Goal: Transaction & Acquisition: Purchase product/service

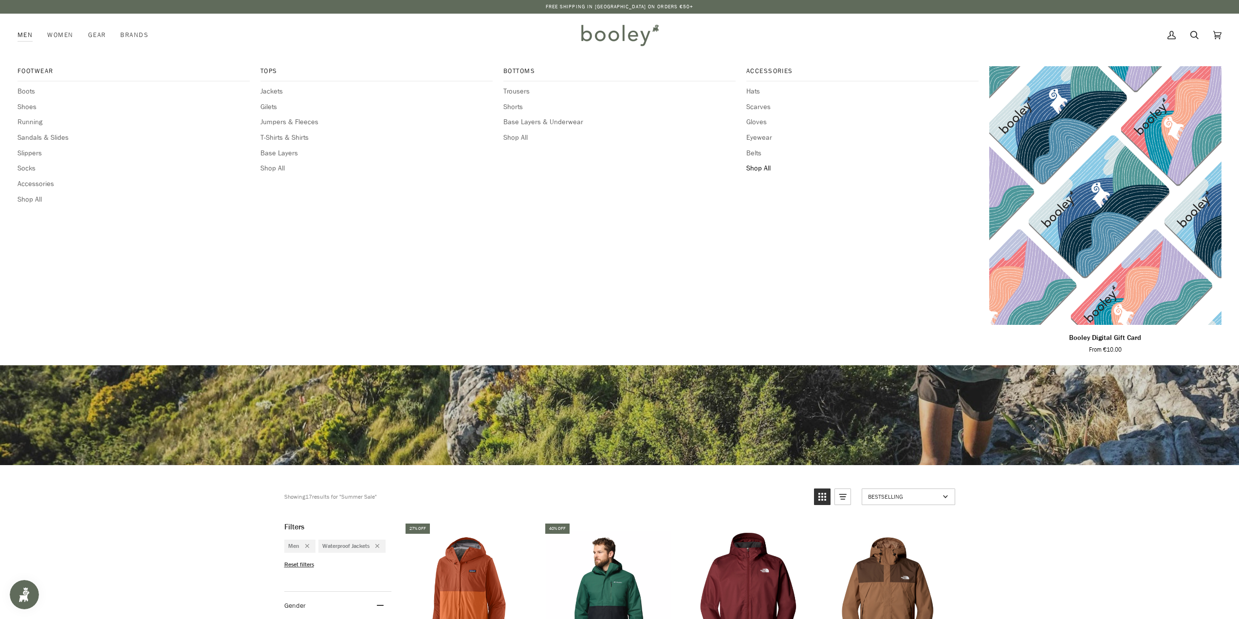
click at [761, 164] on span "Shop All" at bounding box center [862, 168] width 232 height 11
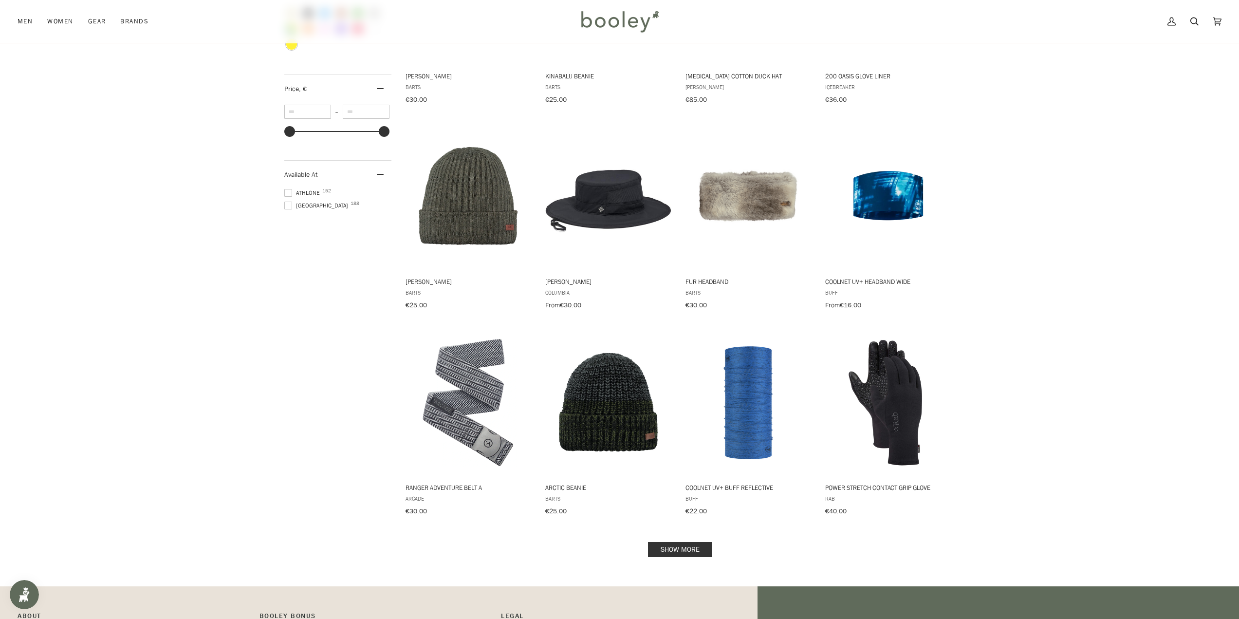
scroll to position [681, 0]
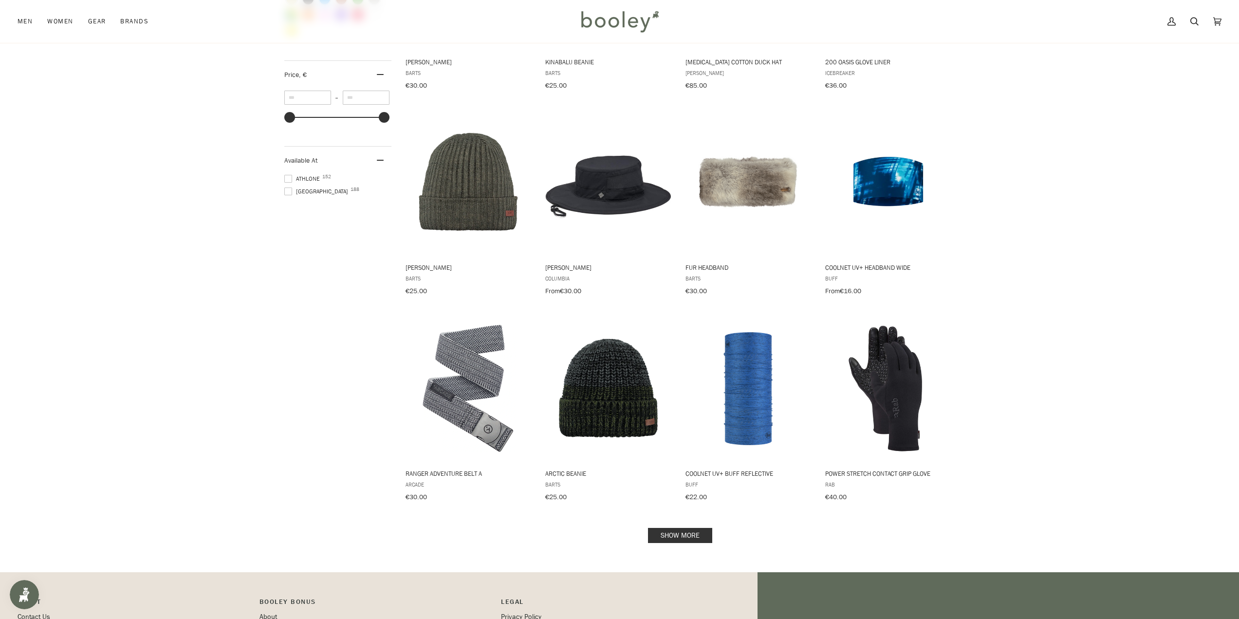
click at [708, 529] on link "Show more" at bounding box center [680, 535] width 64 height 15
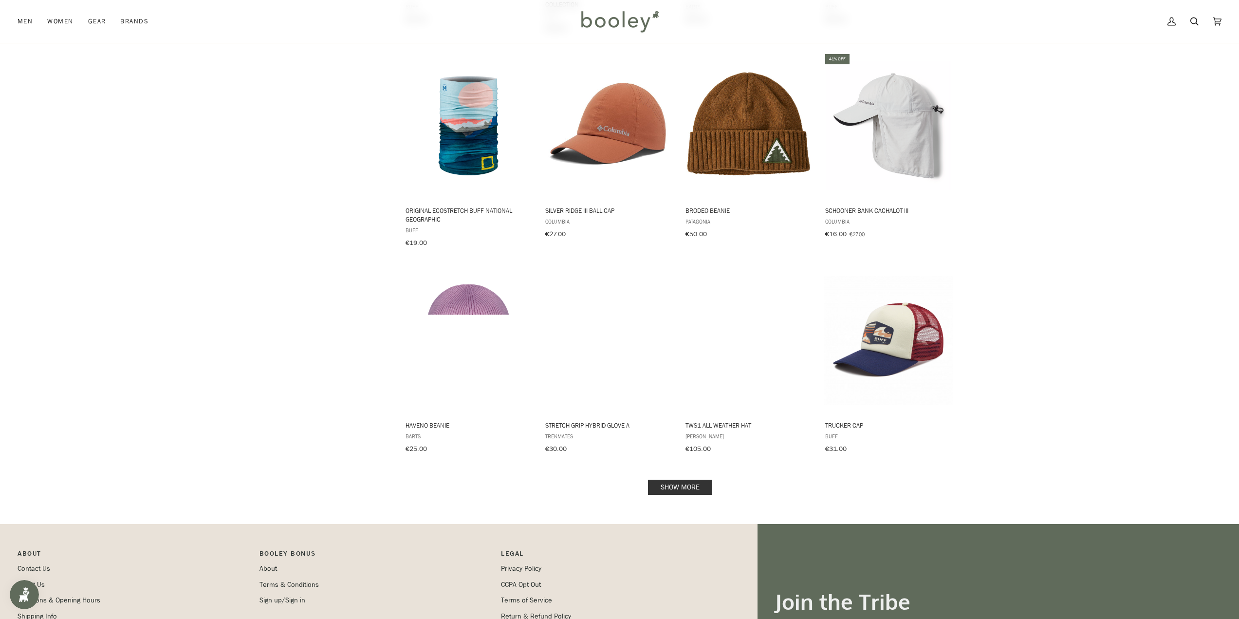
scroll to position [1801, 0]
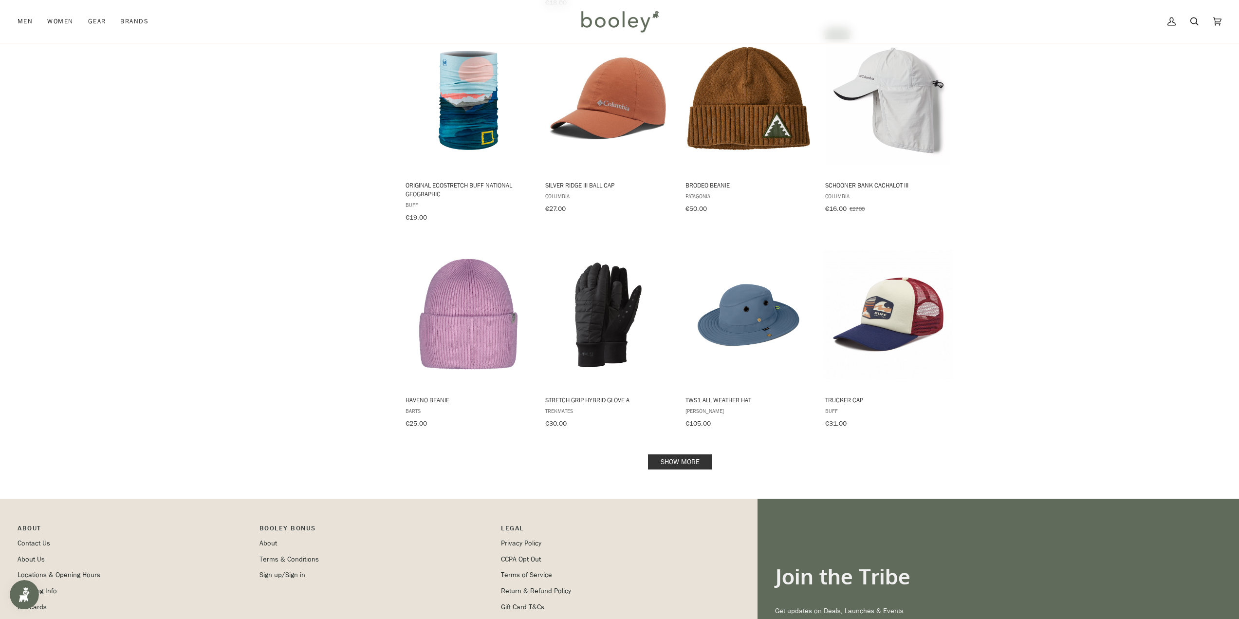
click at [696, 454] on link "Show more" at bounding box center [680, 461] width 64 height 15
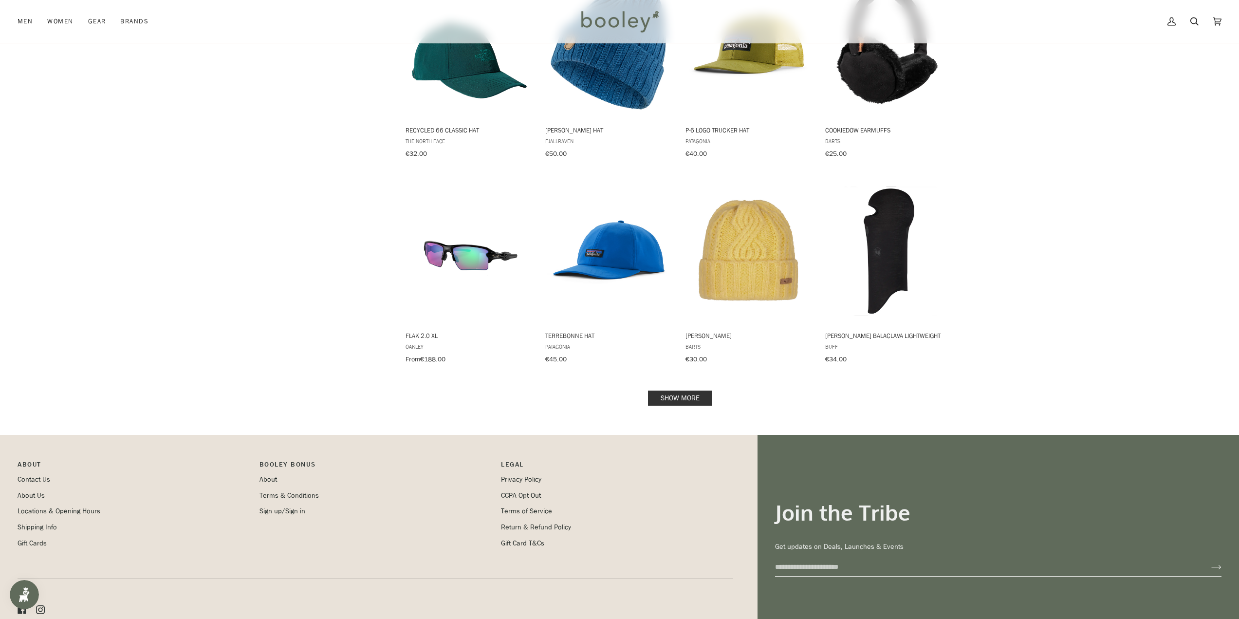
scroll to position [2920, 0]
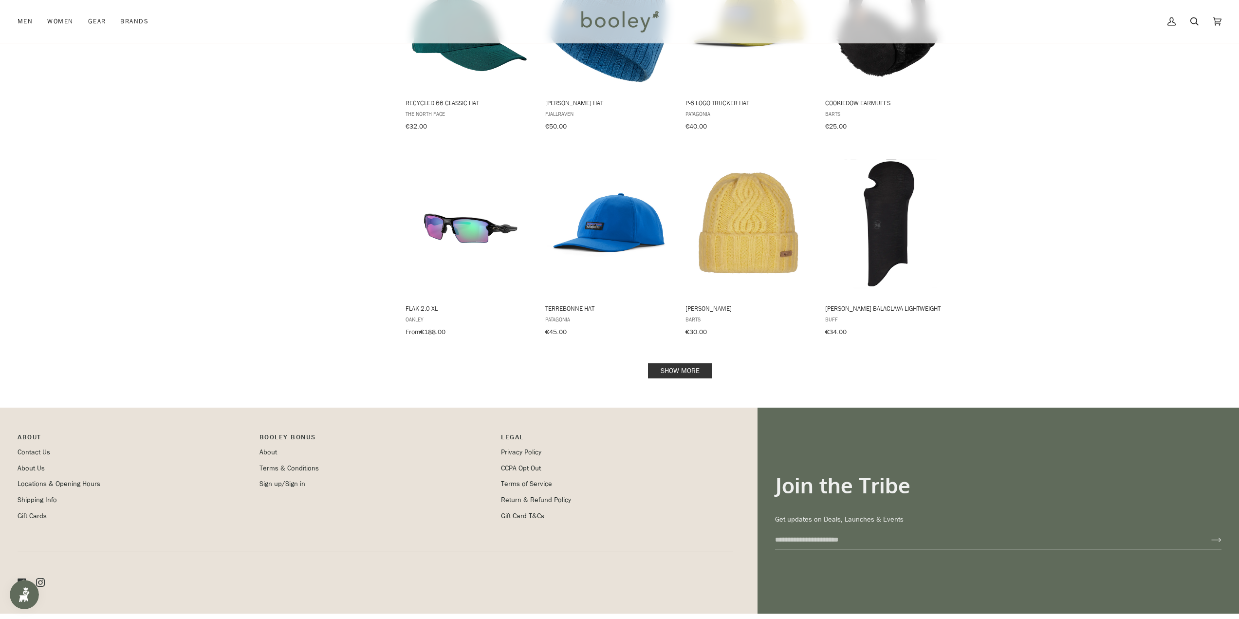
click at [707, 363] on link "Show more" at bounding box center [680, 370] width 64 height 15
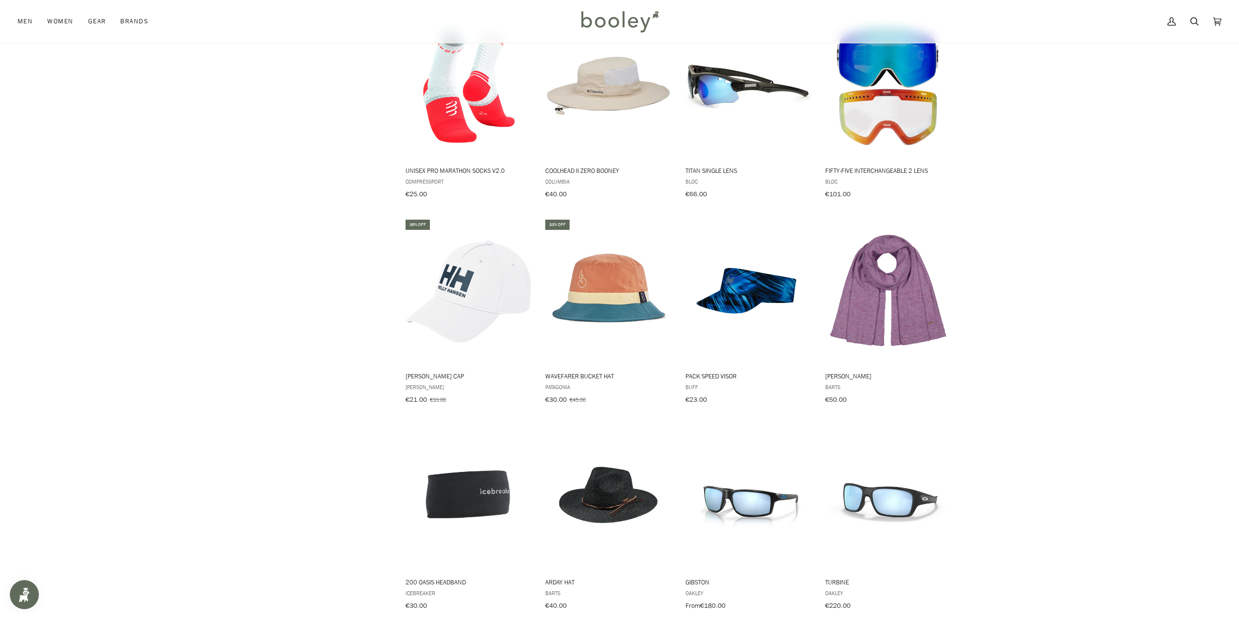
scroll to position [3747, 0]
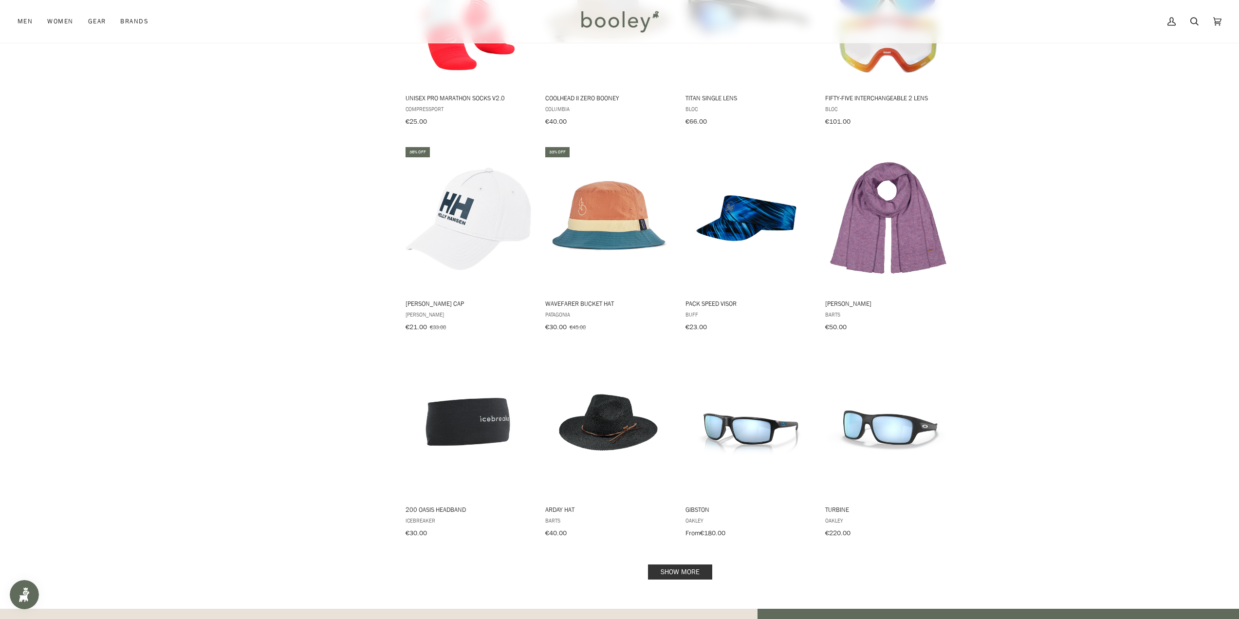
click at [706, 564] on link "Show more" at bounding box center [680, 571] width 64 height 15
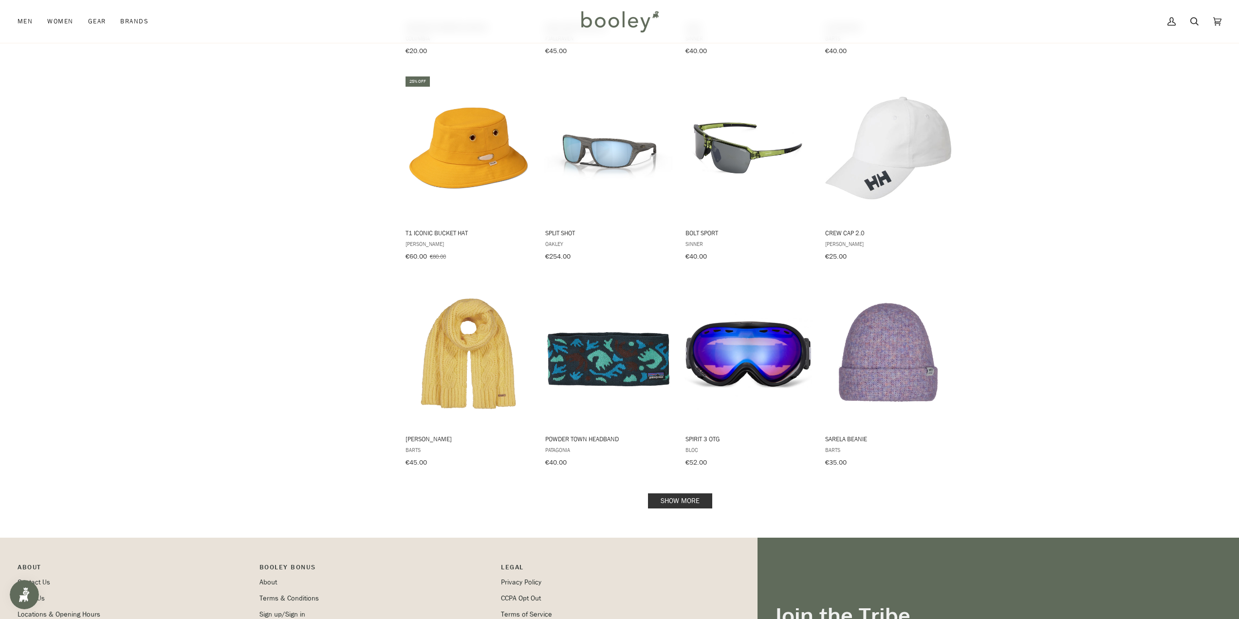
scroll to position [4867, 0]
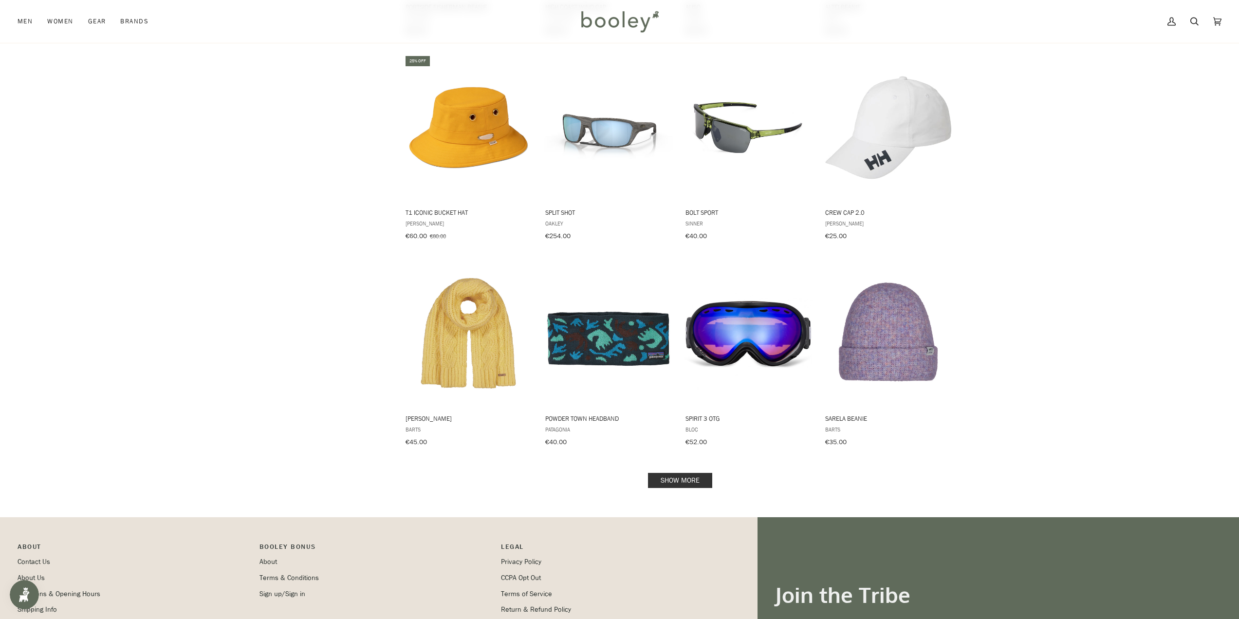
click at [690, 473] on link "Show more" at bounding box center [680, 480] width 64 height 15
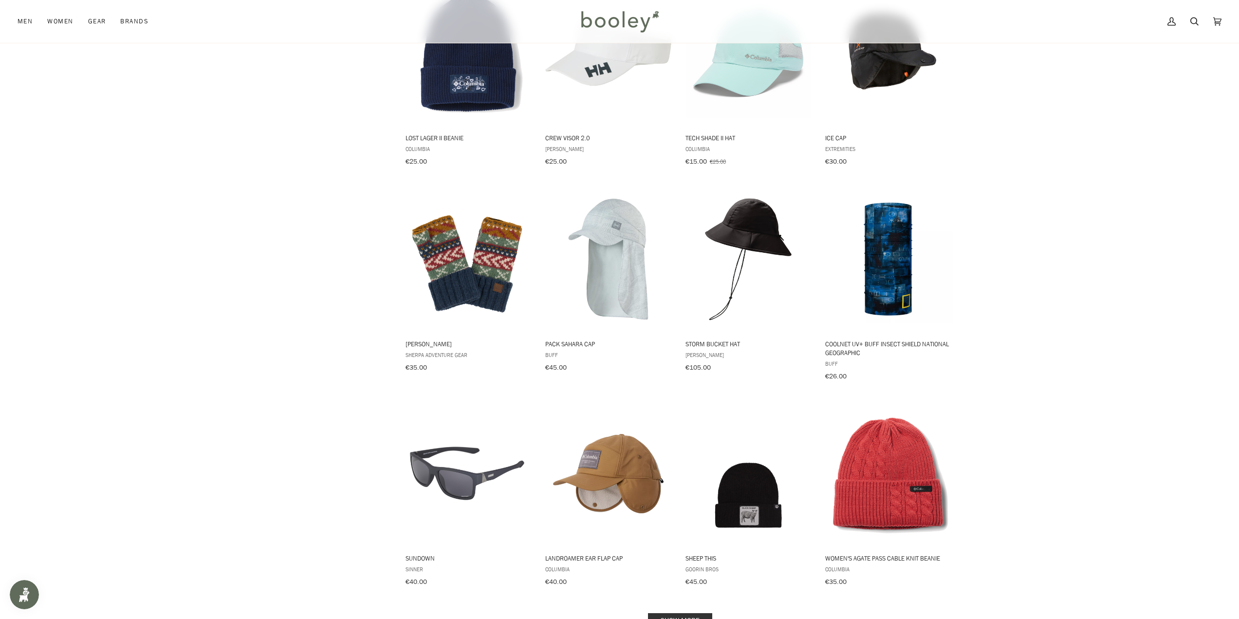
scroll to position [5889, 0]
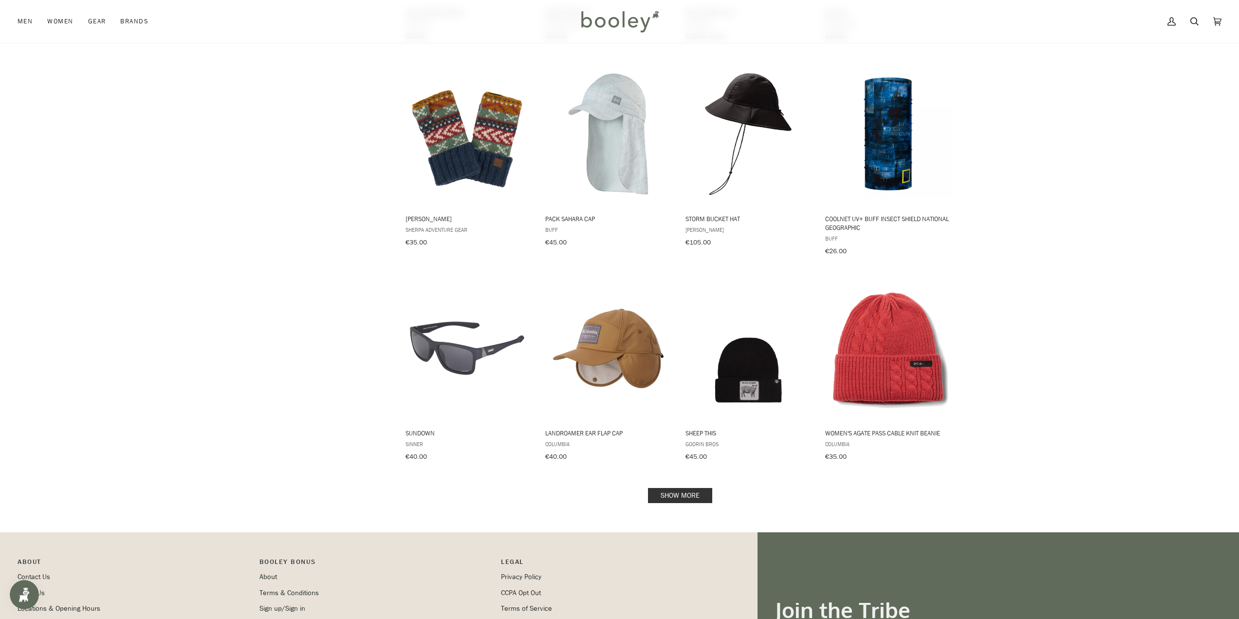
click at [697, 488] on link "Show more" at bounding box center [680, 495] width 64 height 15
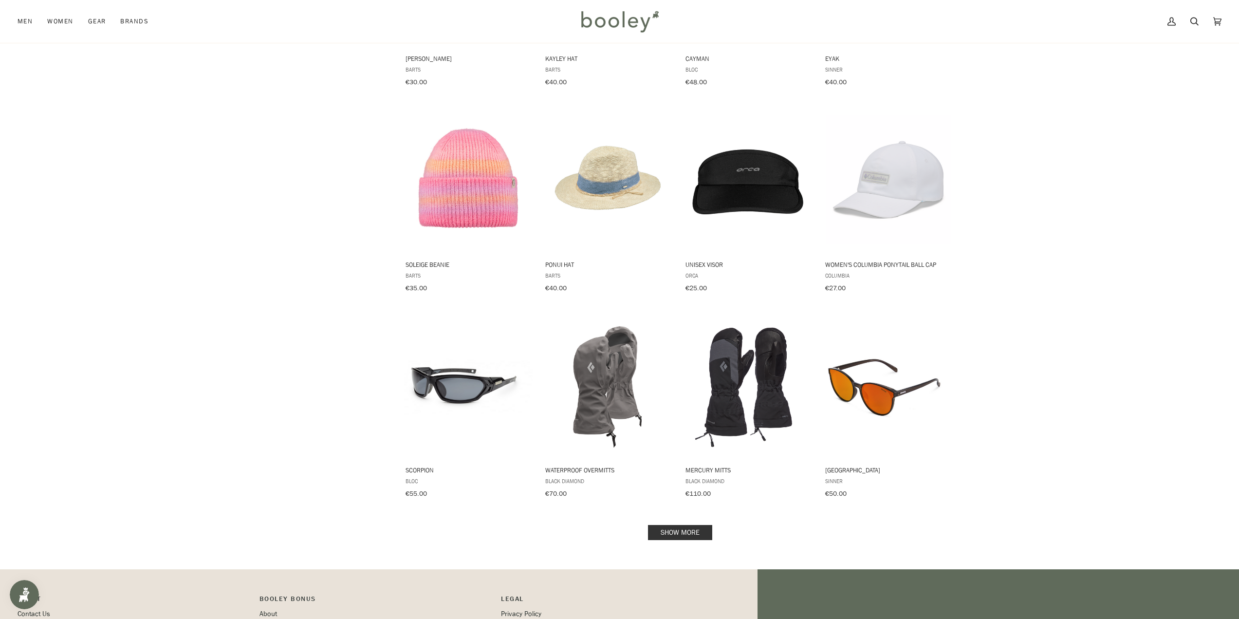
scroll to position [6911, 0]
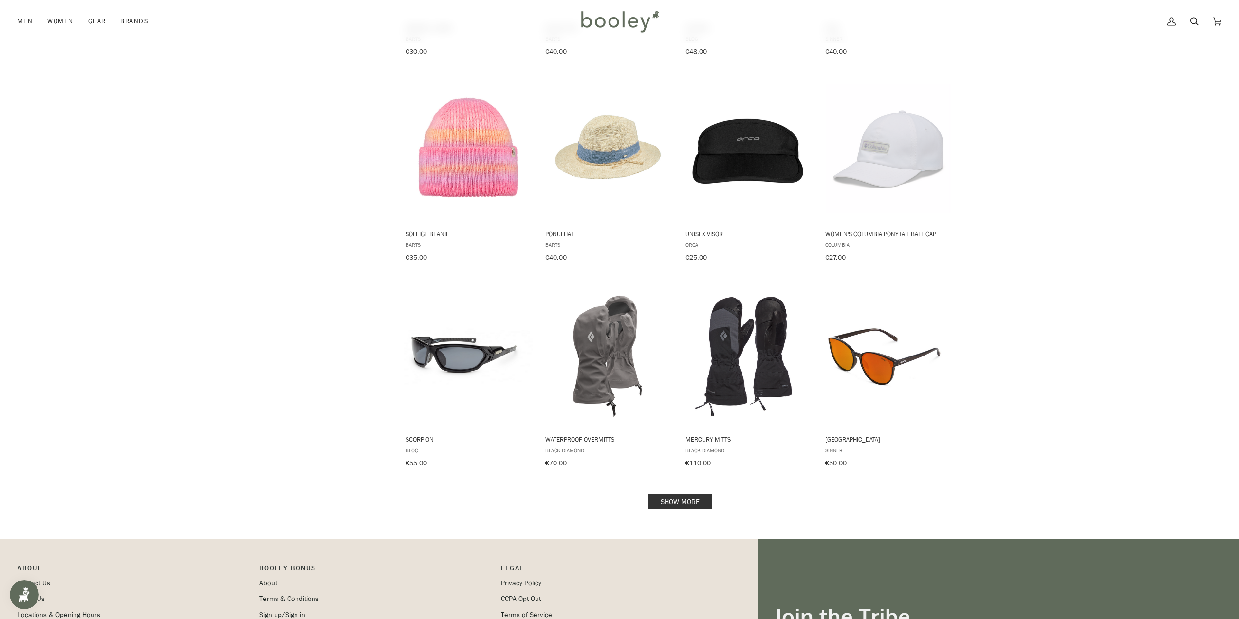
click at [686, 494] on link "Show more" at bounding box center [680, 501] width 64 height 15
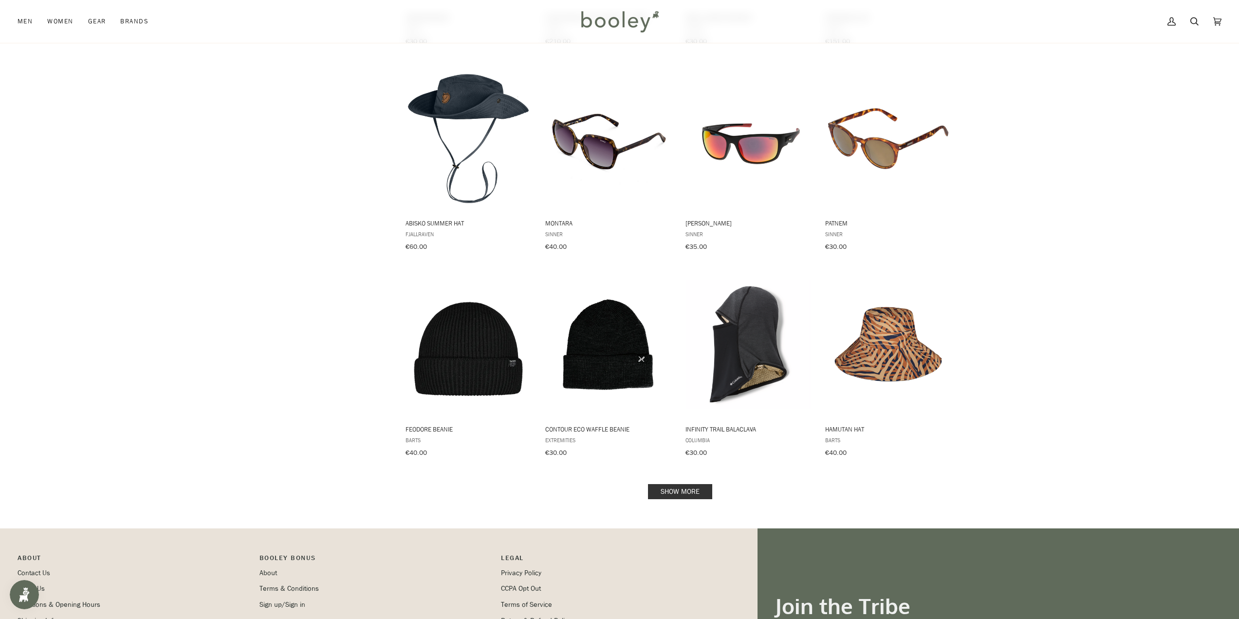
scroll to position [7981, 0]
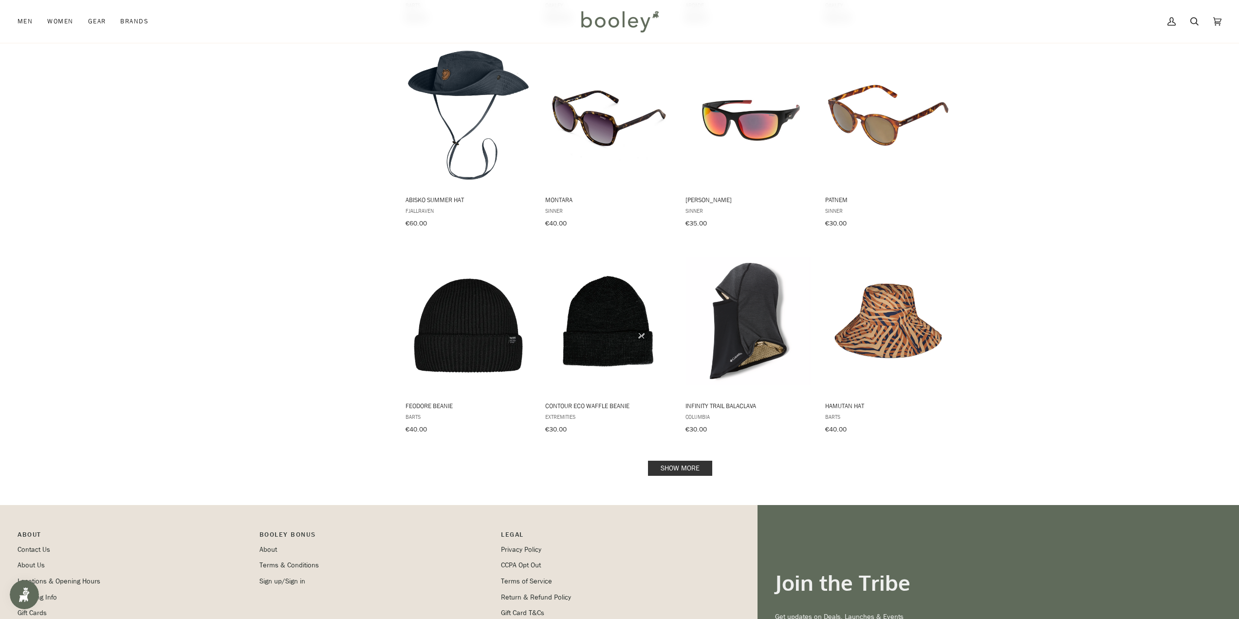
click at [672, 460] on link "Show more" at bounding box center [680, 467] width 64 height 15
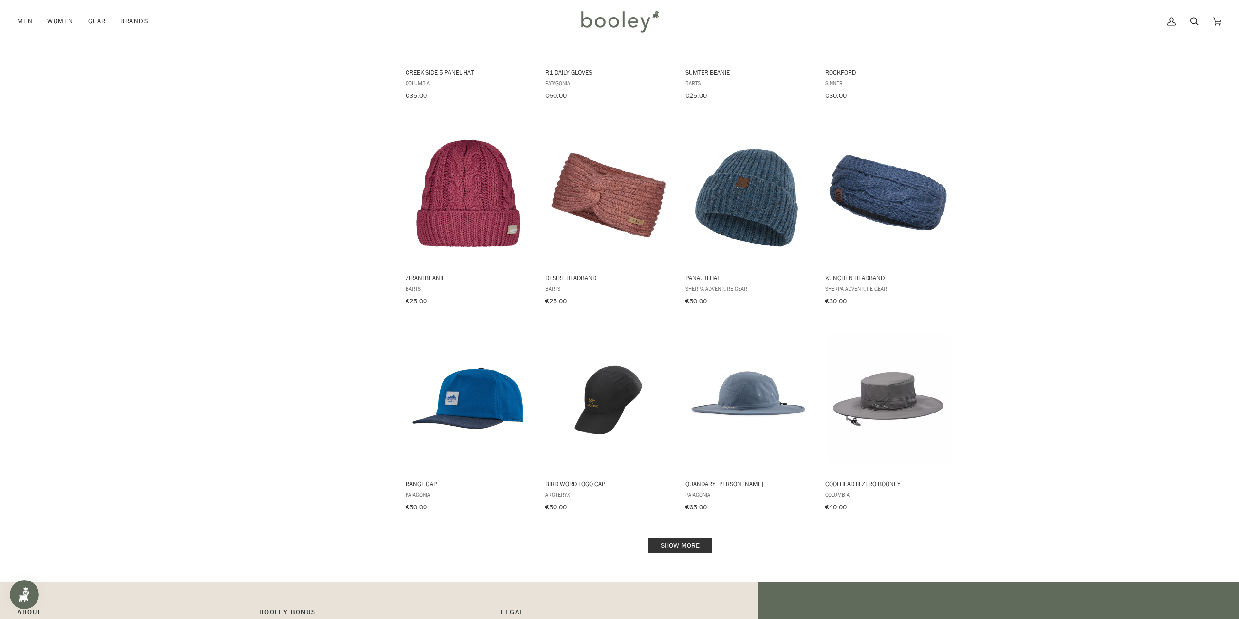
scroll to position [8954, 0]
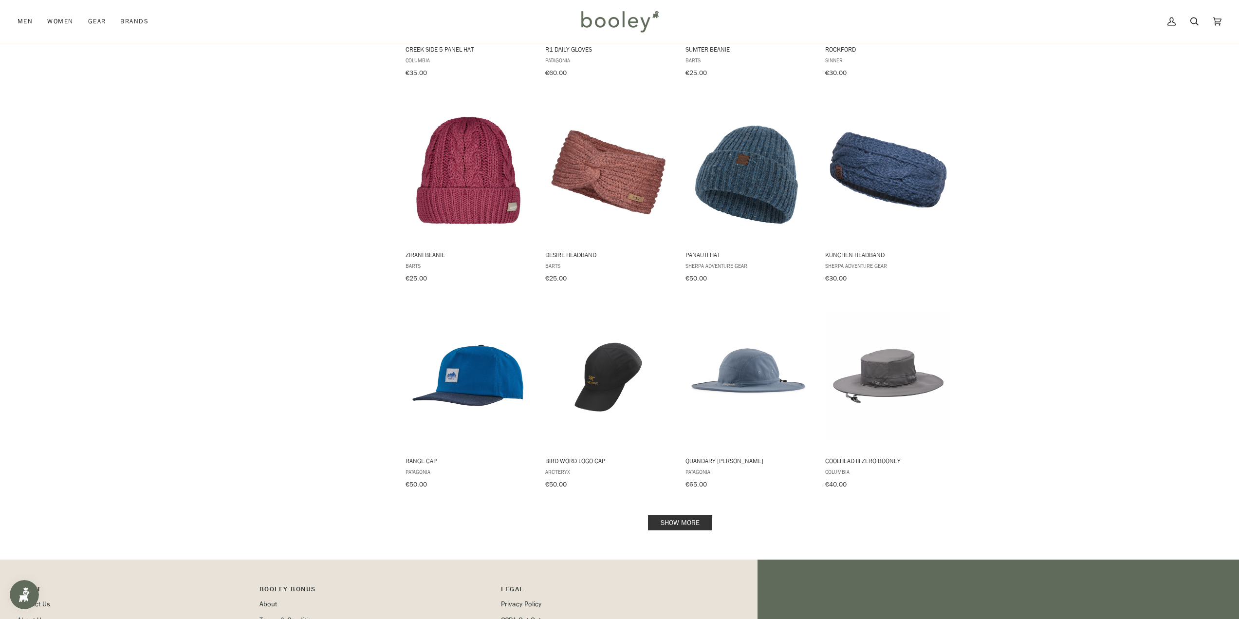
click at [678, 515] on link "Show more" at bounding box center [680, 522] width 64 height 15
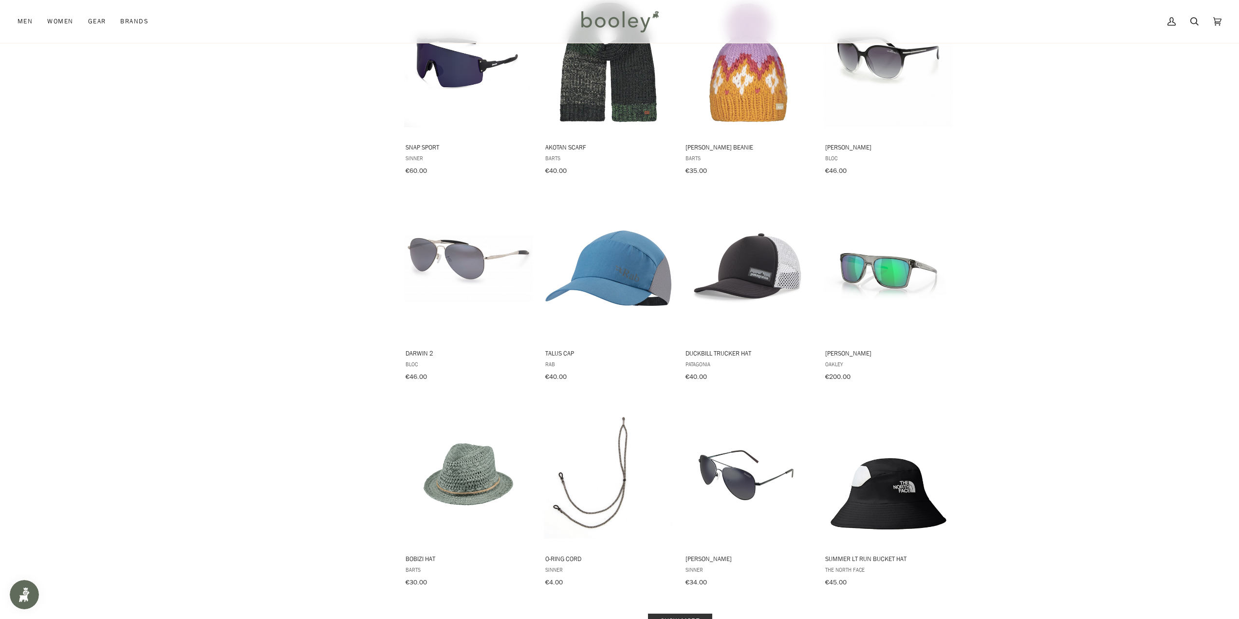
scroll to position [9928, 0]
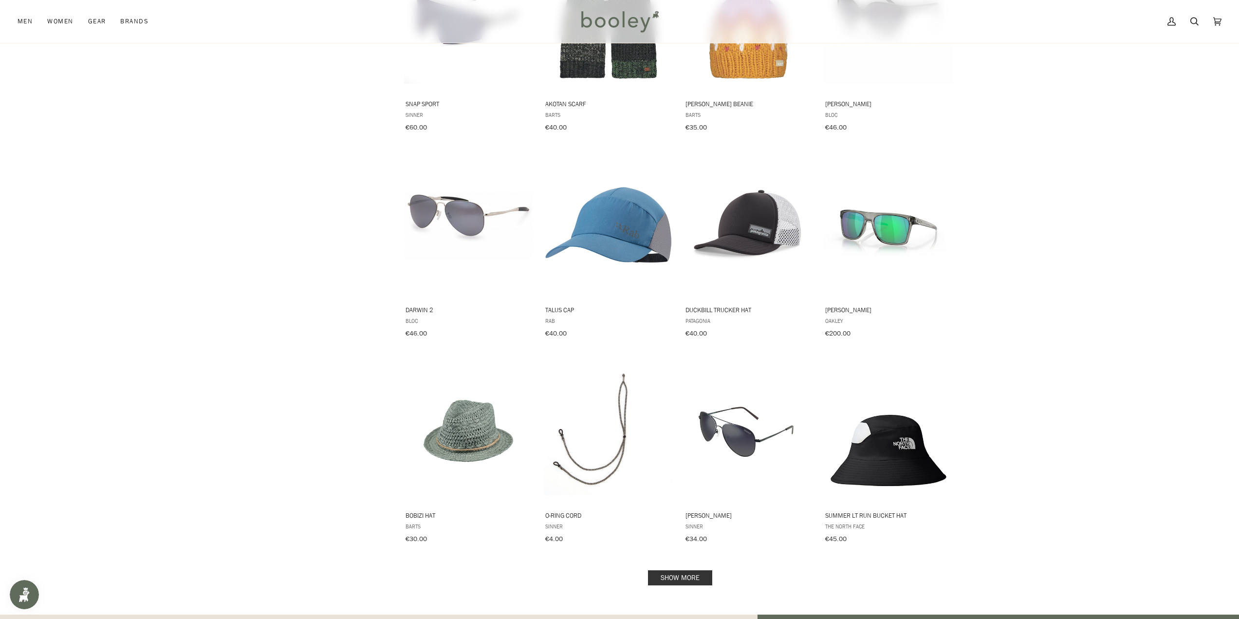
click at [687, 570] on link "Show more" at bounding box center [680, 577] width 64 height 15
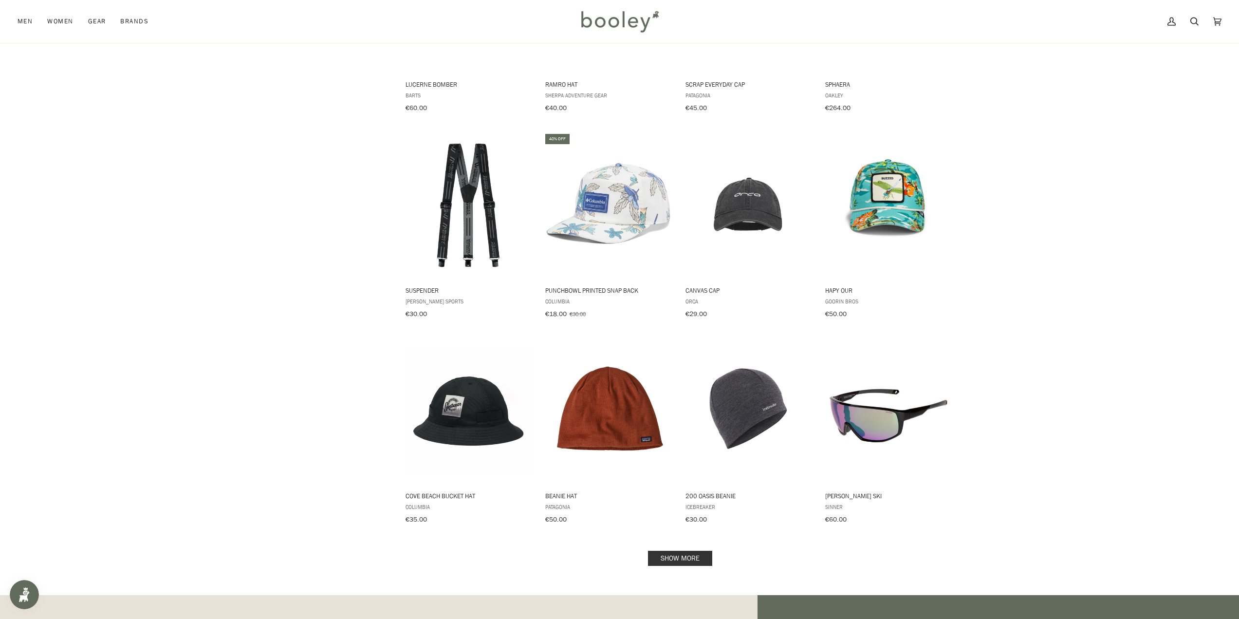
scroll to position [10998, 0]
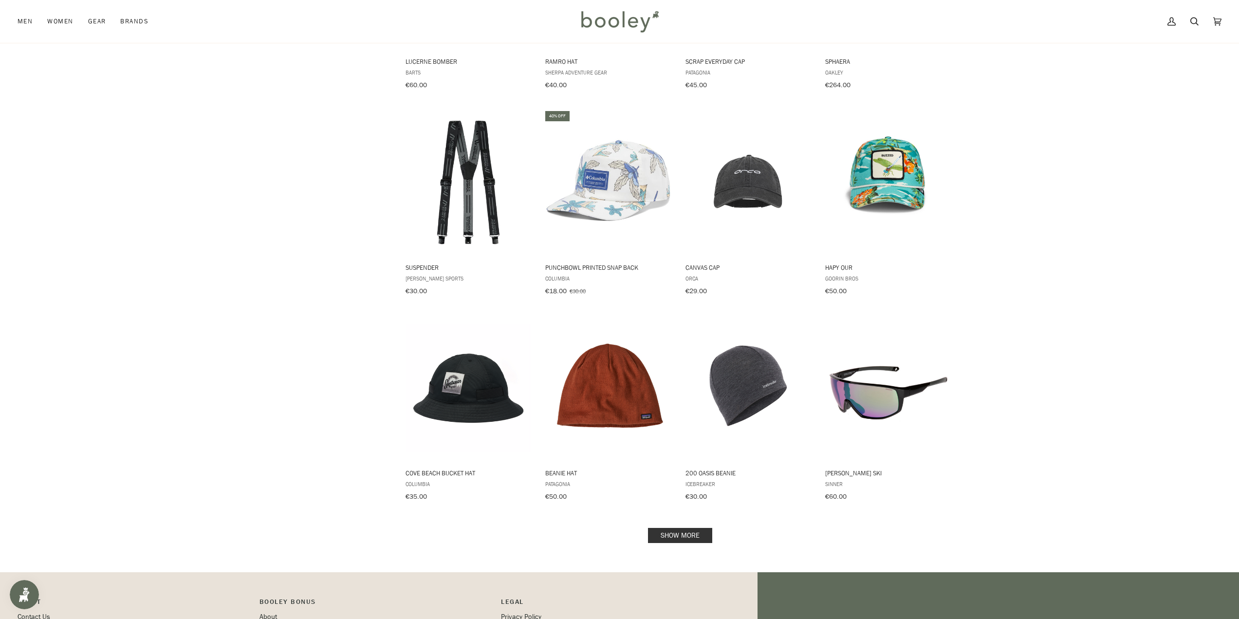
click at [696, 528] on link "Show more" at bounding box center [680, 535] width 64 height 15
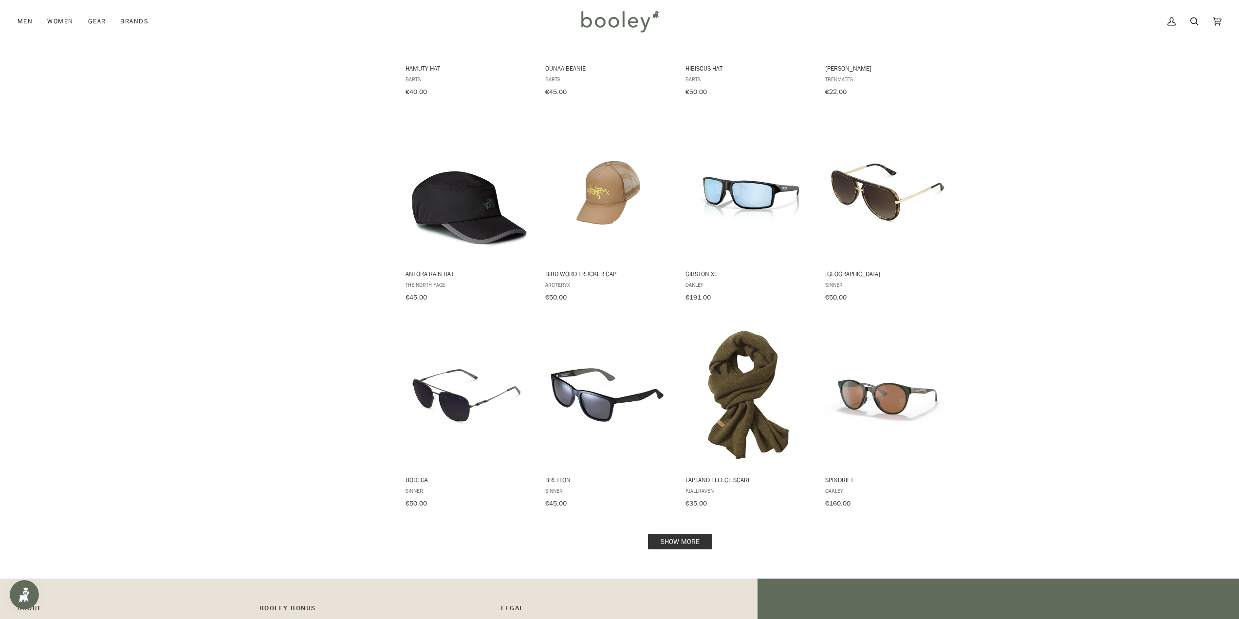
scroll to position [12020, 0]
click at [666, 533] on link "Show more" at bounding box center [680, 540] width 64 height 15
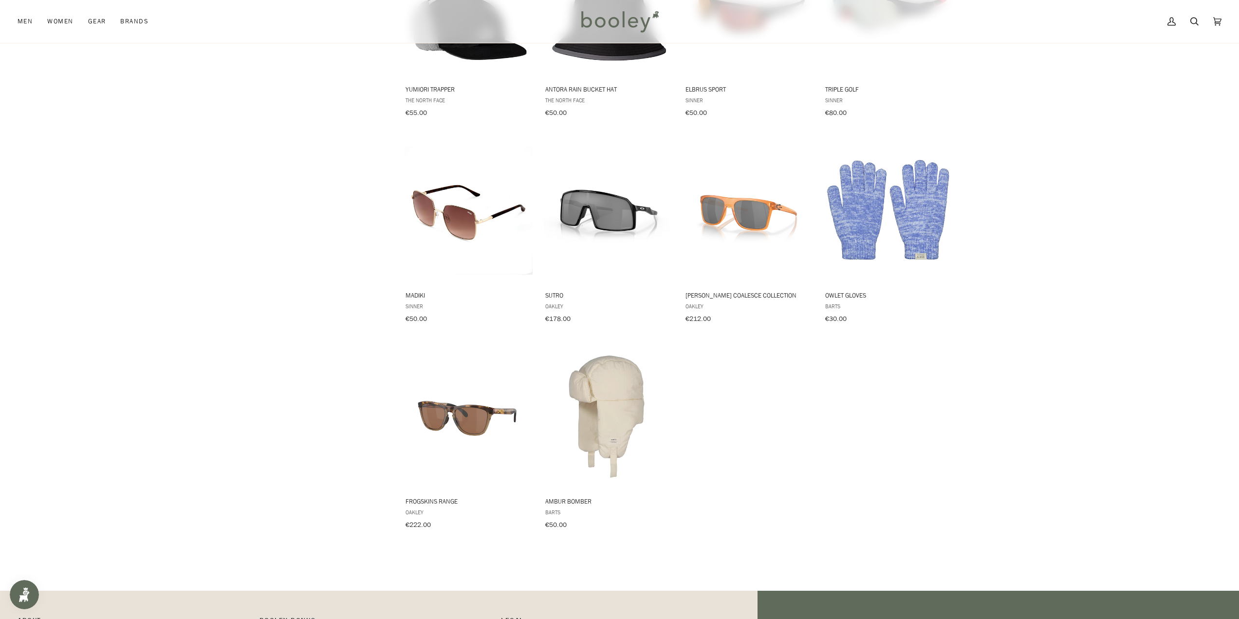
scroll to position [12653, 0]
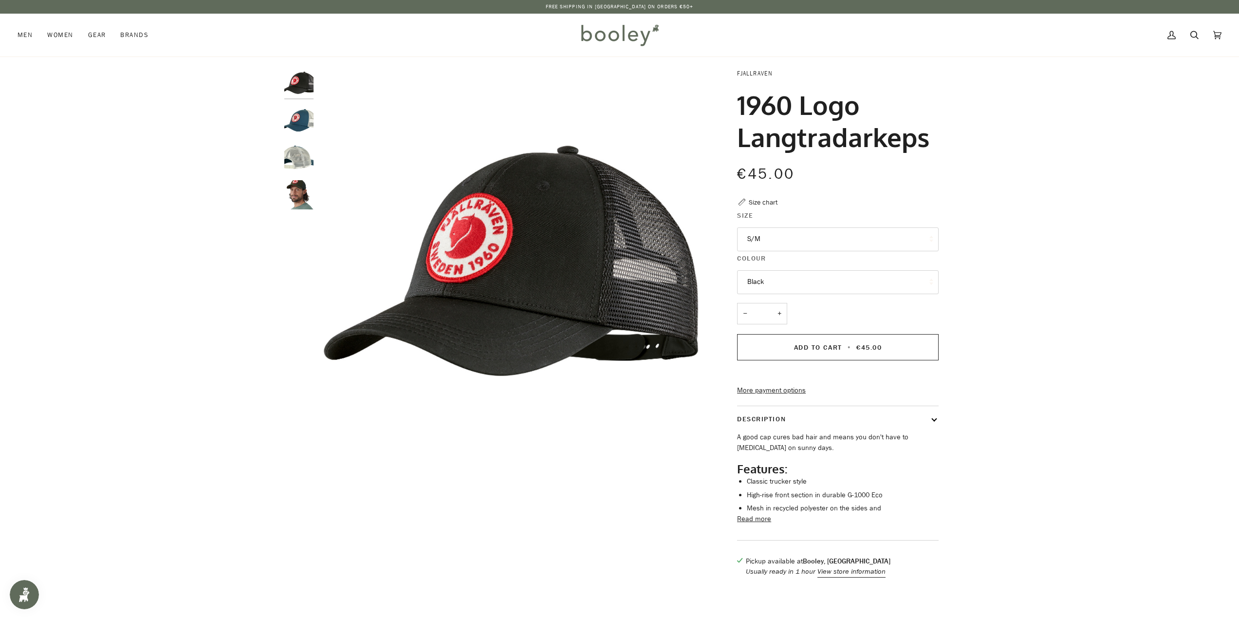
click at [746, 75] on link "Fjallraven" at bounding box center [755, 73] width 36 height 8
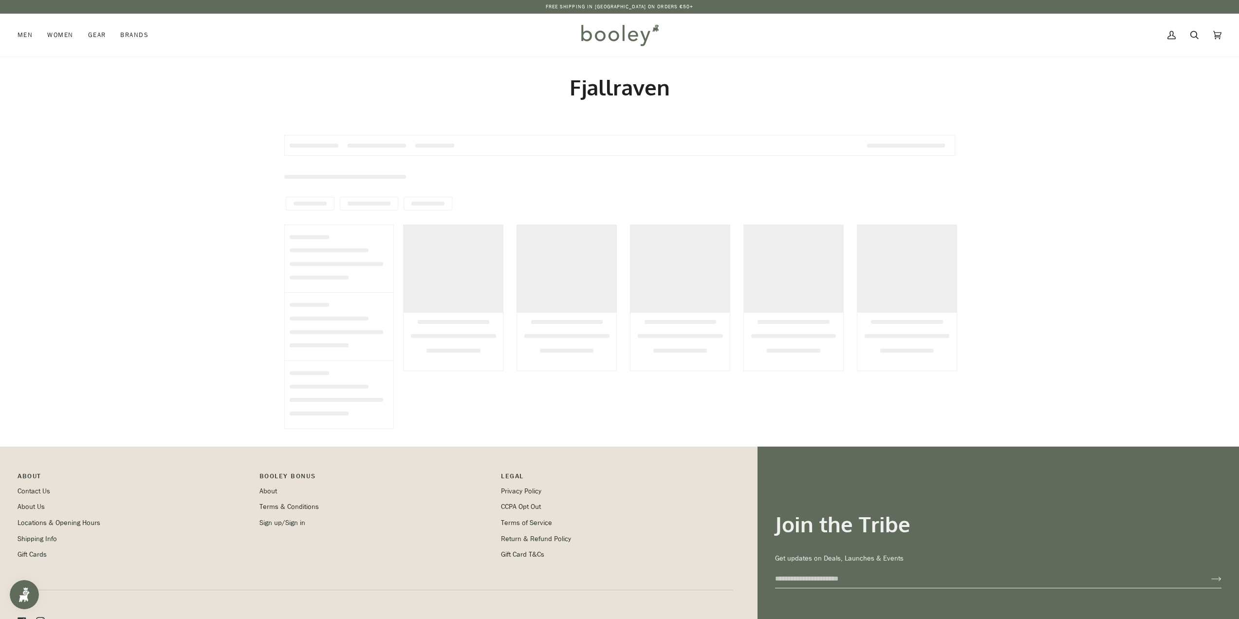
type input "**********"
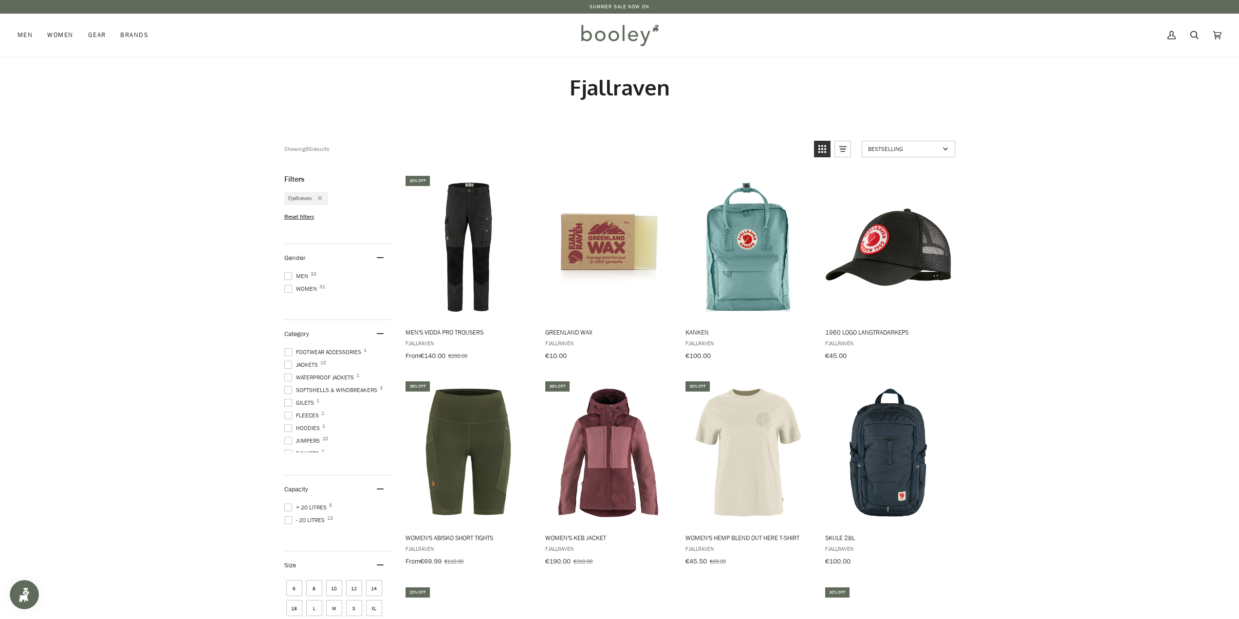
click at [287, 276] on span at bounding box center [288, 276] width 8 height 8
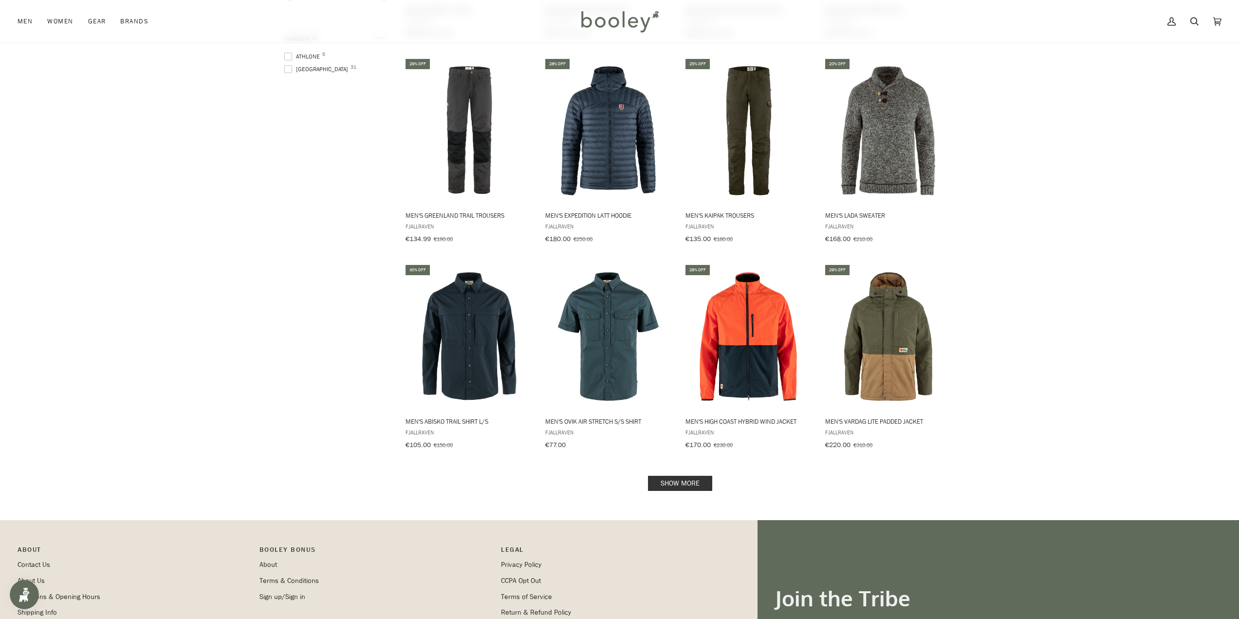
scroll to position [779, 0]
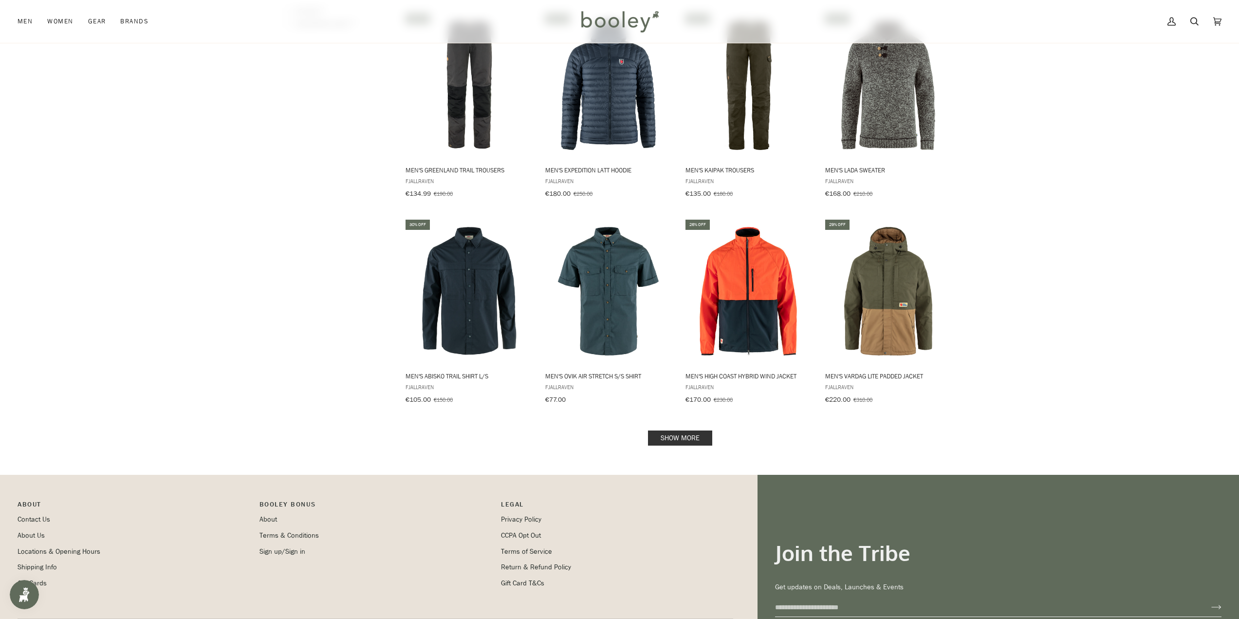
click at [701, 430] on link "Show more" at bounding box center [680, 437] width 64 height 15
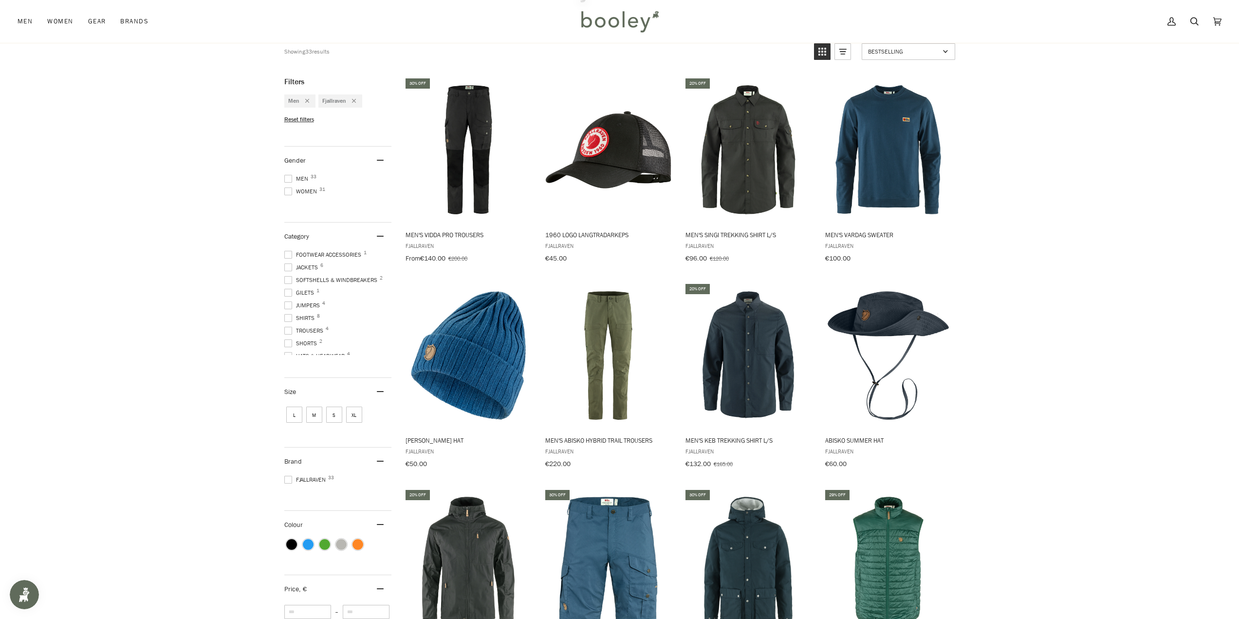
scroll to position [20, 0]
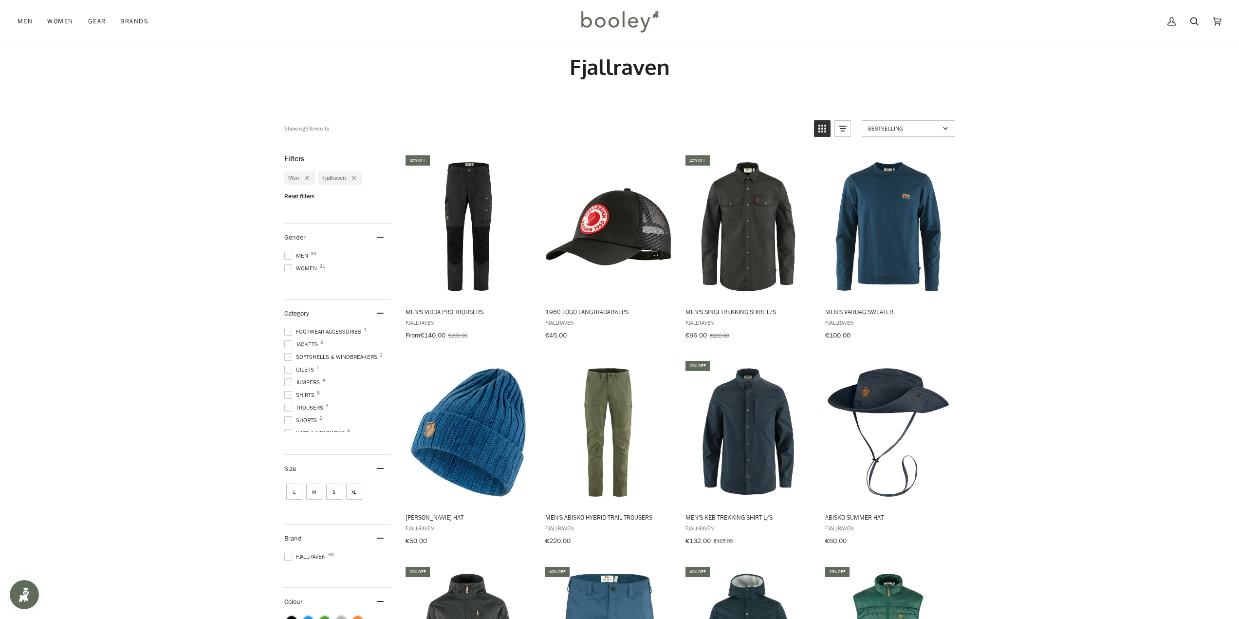
click at [288, 254] on span at bounding box center [288, 256] width 8 height 8
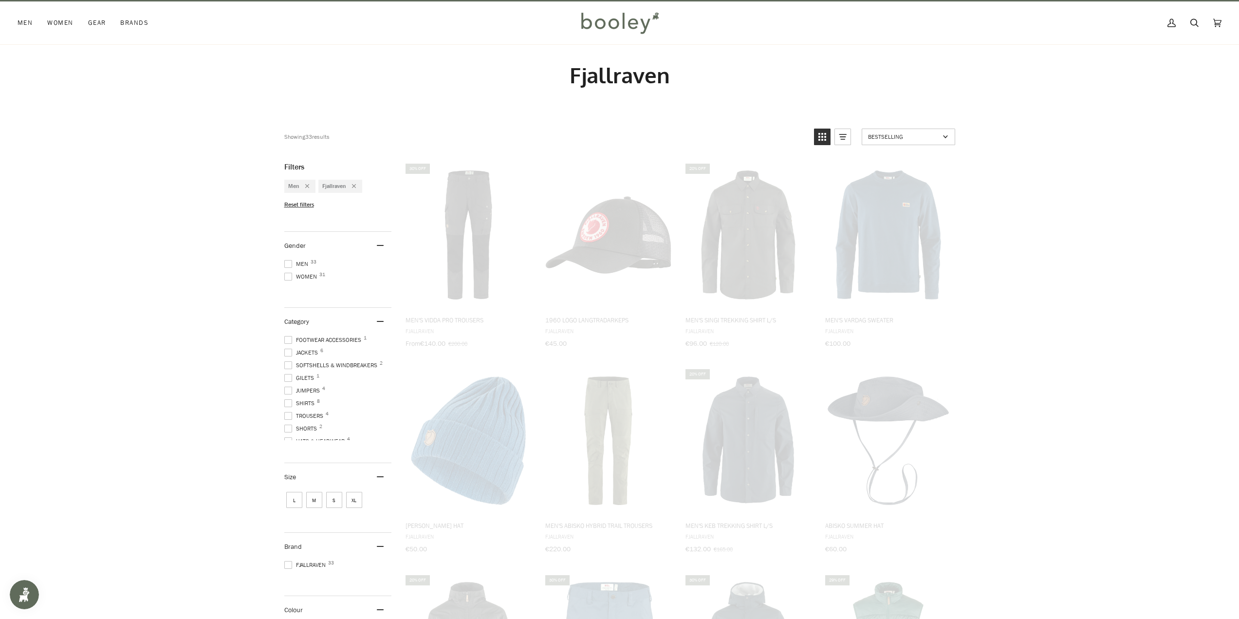
scroll to position [3, 0]
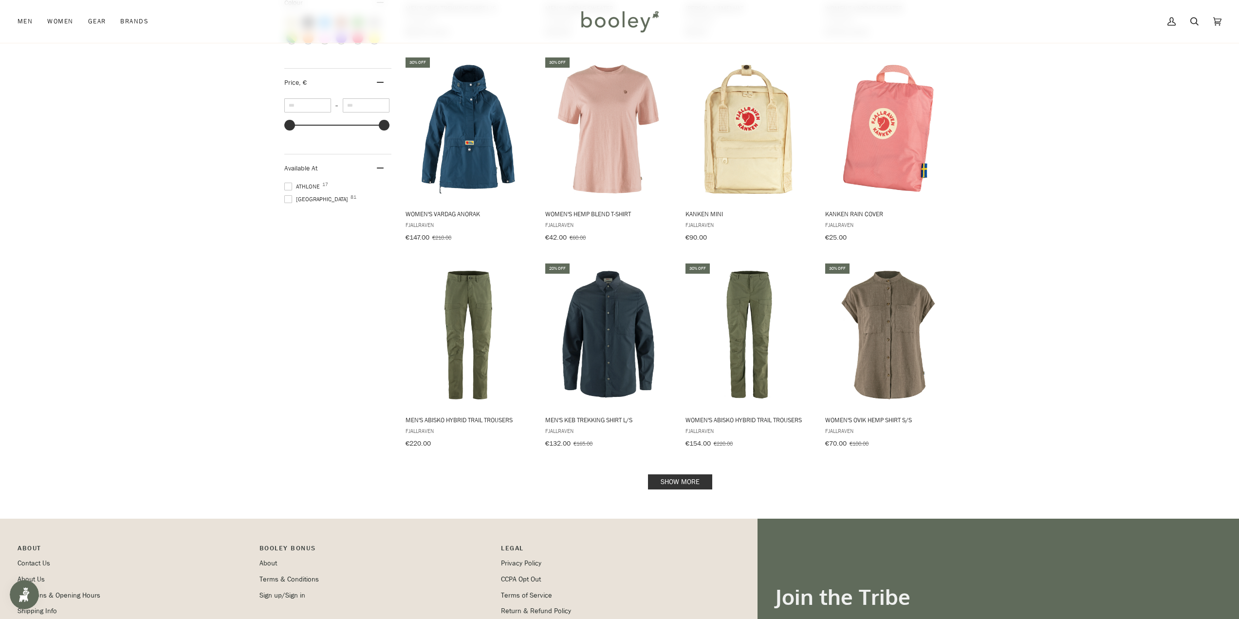
scroll to position [779, 0]
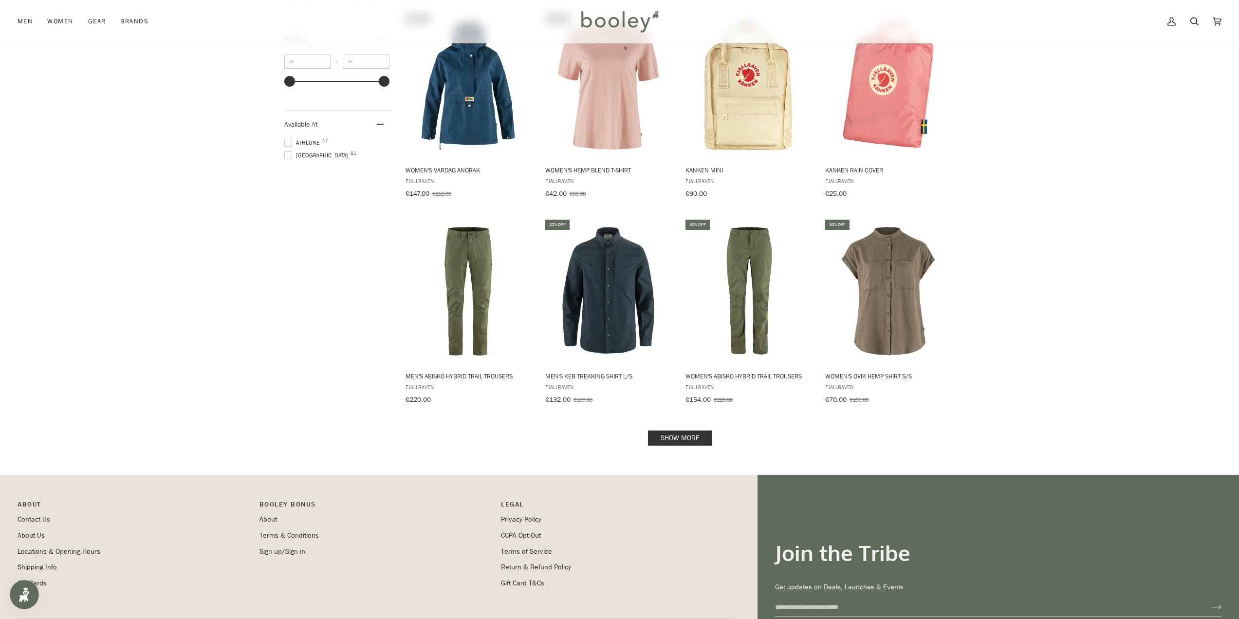
click at [703, 437] on link "Show more" at bounding box center [680, 437] width 64 height 15
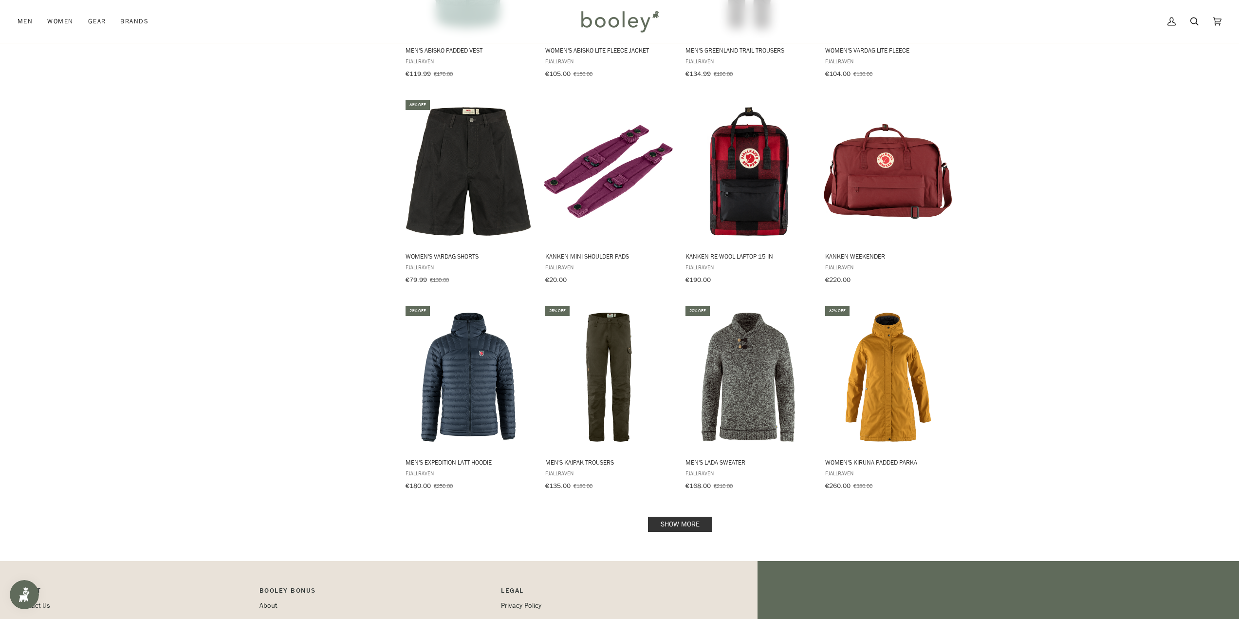
scroll to position [1752, 0]
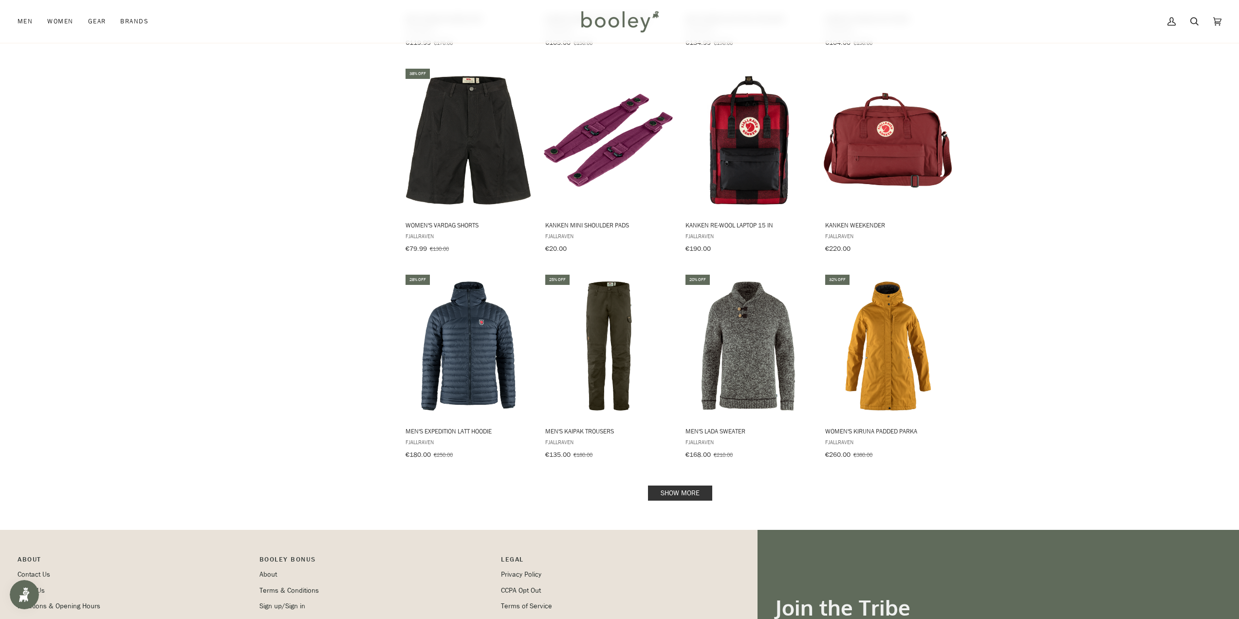
click at [666, 485] on link "Show more" at bounding box center [680, 492] width 64 height 15
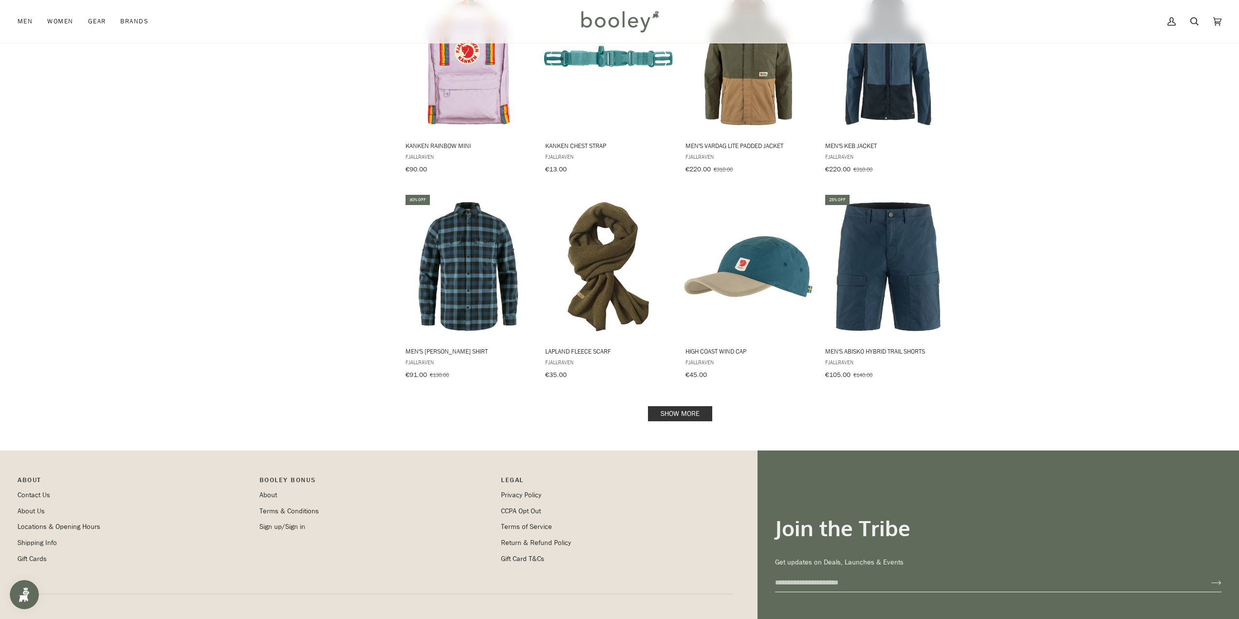
scroll to position [2871, 0]
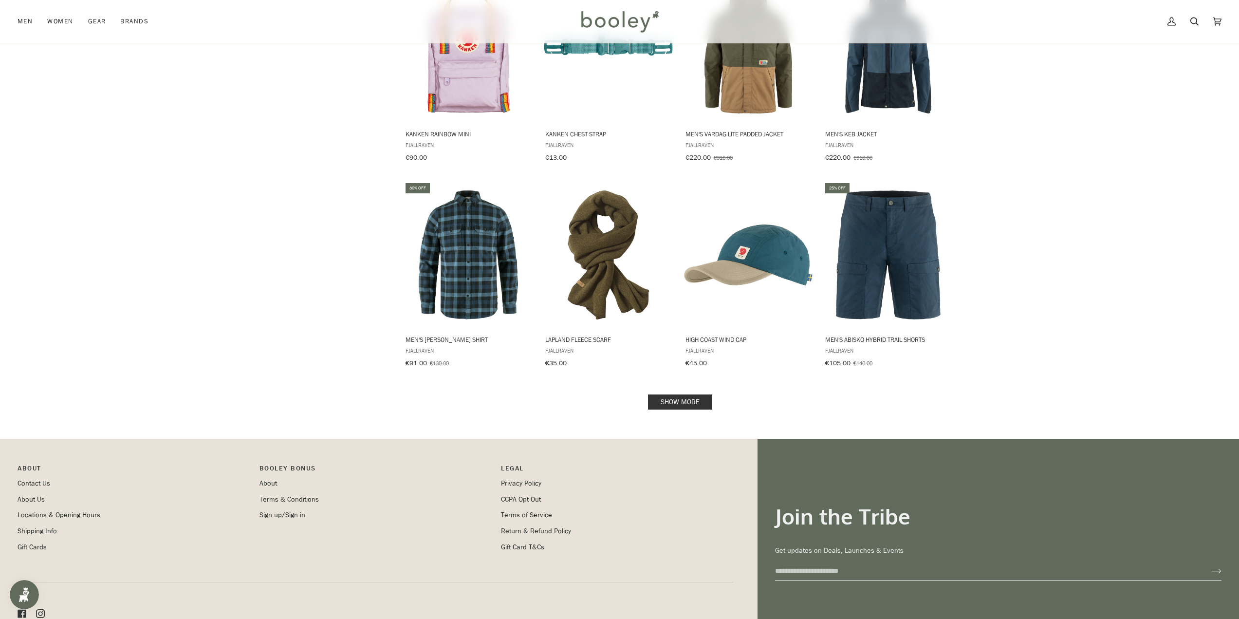
click at [678, 394] on link "Show more" at bounding box center [680, 401] width 64 height 15
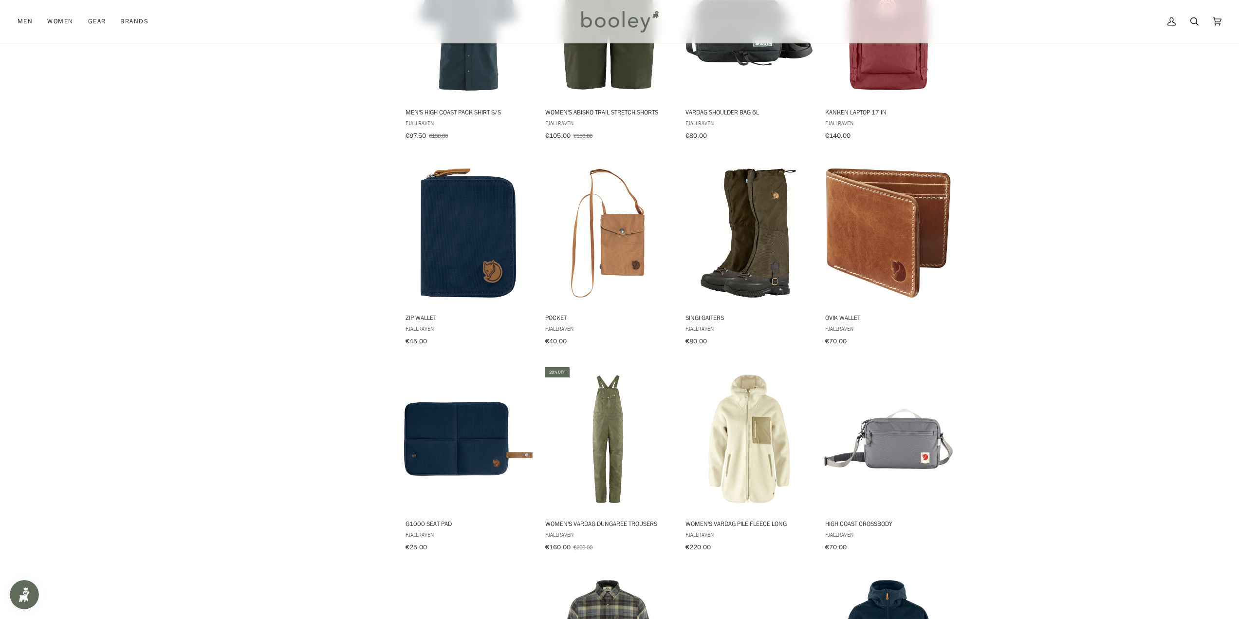
scroll to position [3309, 0]
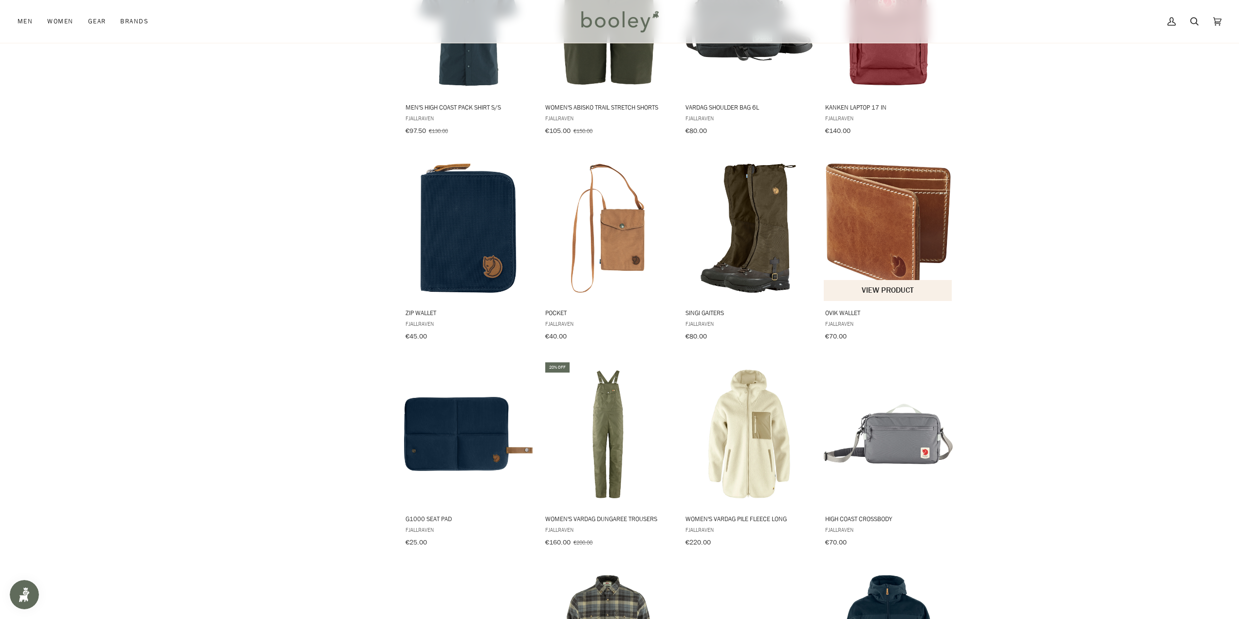
click at [872, 227] on img "Ovik Wallet" at bounding box center [887, 228] width 129 height 129
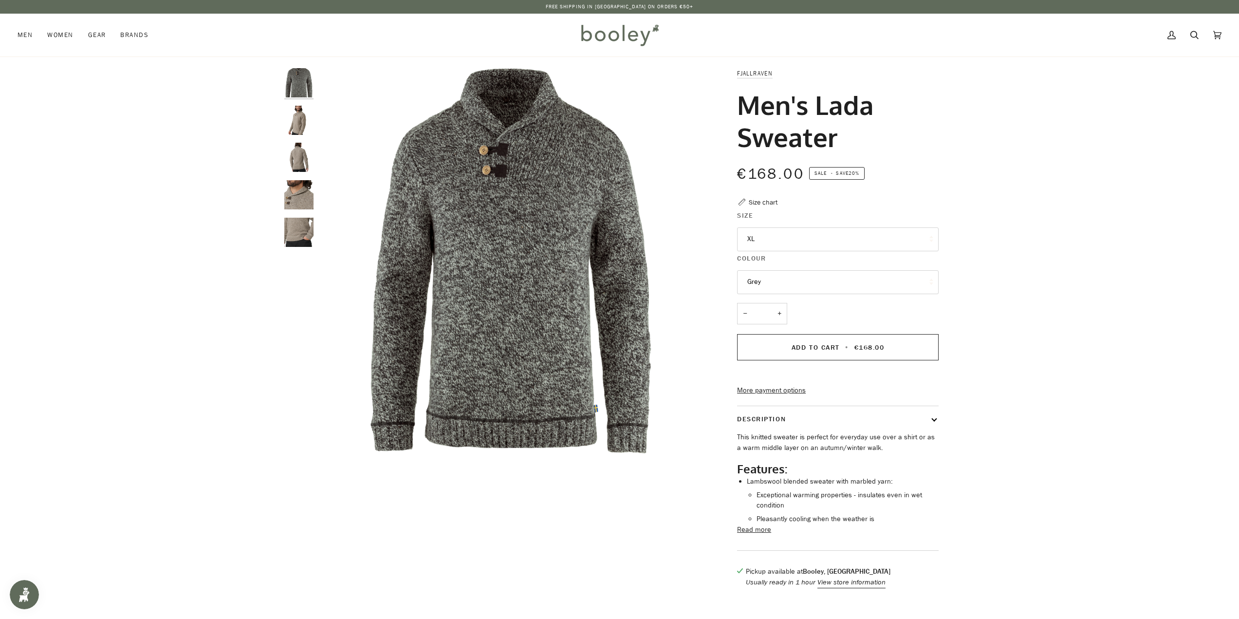
click at [298, 120] on img "Fjallraven Men's Lada Sweater - Booley Galway" at bounding box center [298, 120] width 29 height 29
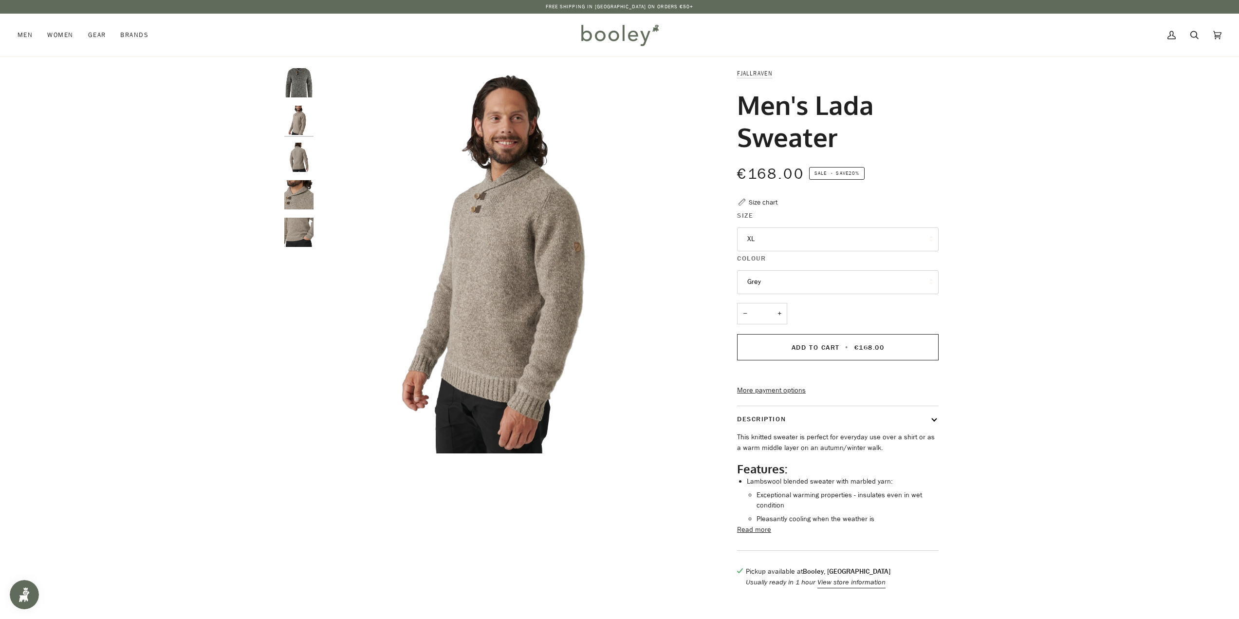
click at [300, 151] on img "Fjallraven Men's Lada Sweater - Booley Galway" at bounding box center [298, 157] width 29 height 29
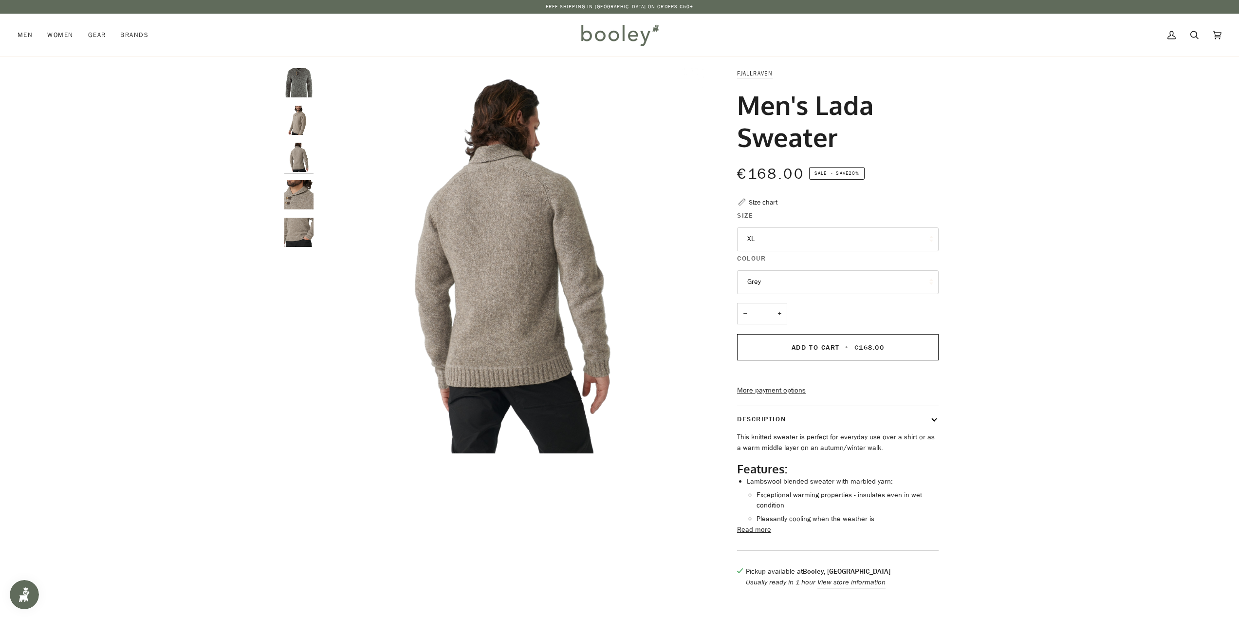
click at [305, 187] on img "Fjallraven Men's Lada Sweater - Booley Galway" at bounding box center [298, 194] width 29 height 29
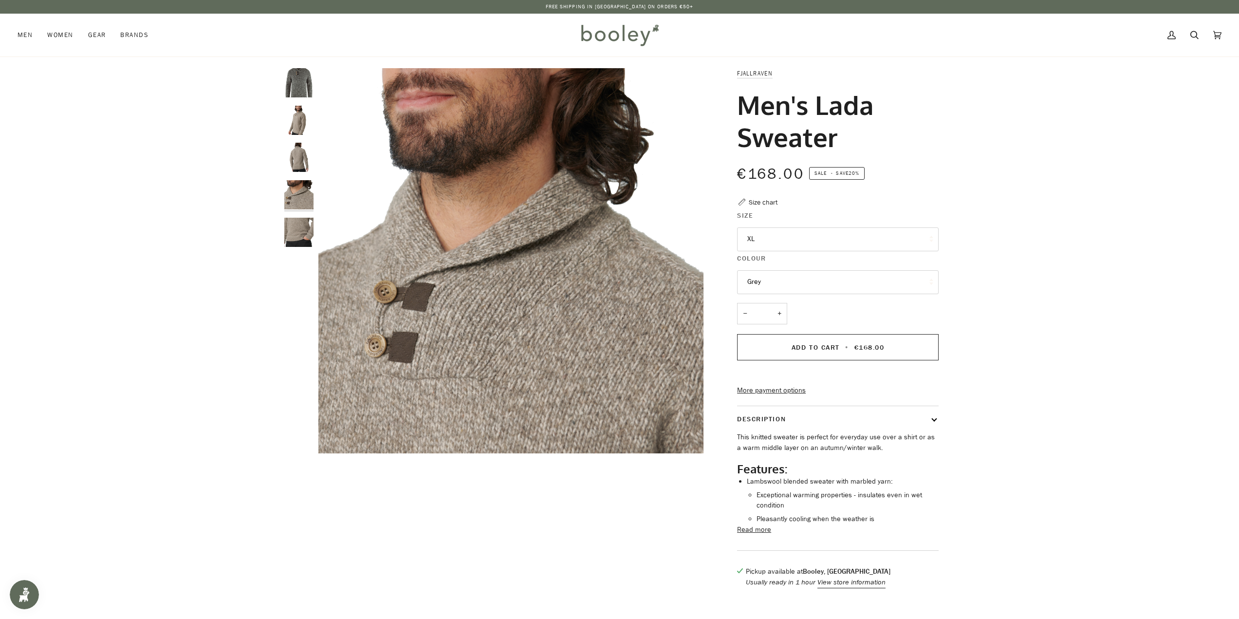
click at [306, 213] on div at bounding box center [301, 161] width 34 height 186
click at [292, 234] on img "Fjallraven Men's Lada Sweater - Booley Galway" at bounding box center [298, 232] width 29 height 29
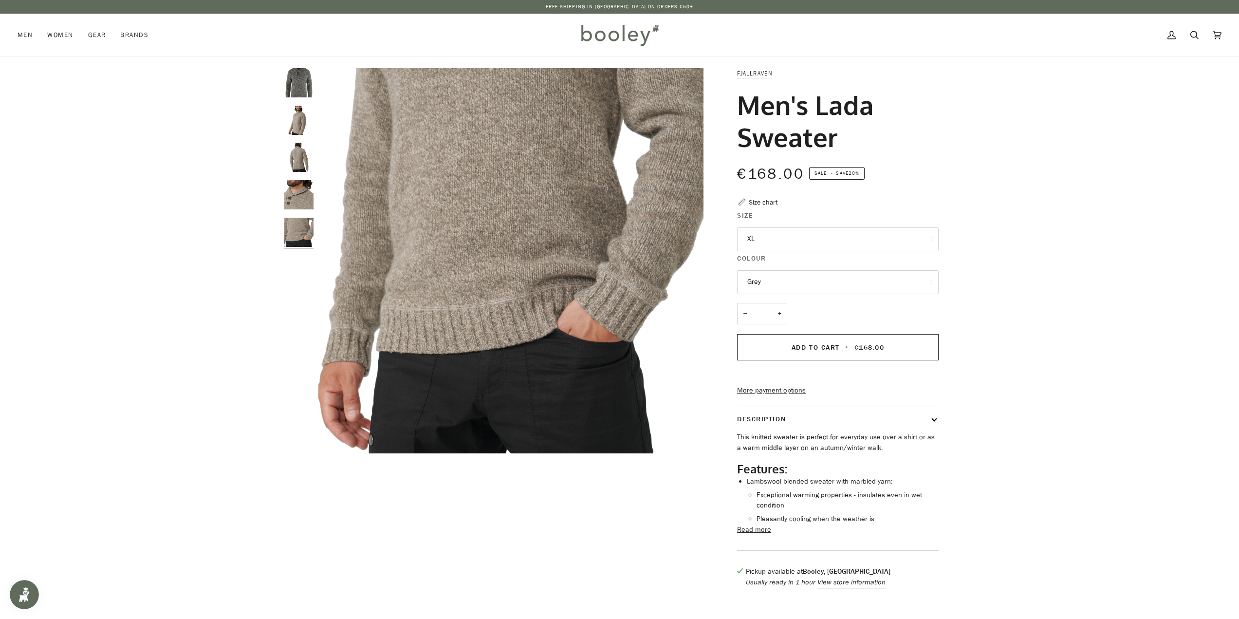
click at [290, 88] on img "Fjallraven Men's Lada Sweater Grey - Booley Galway" at bounding box center [298, 82] width 29 height 29
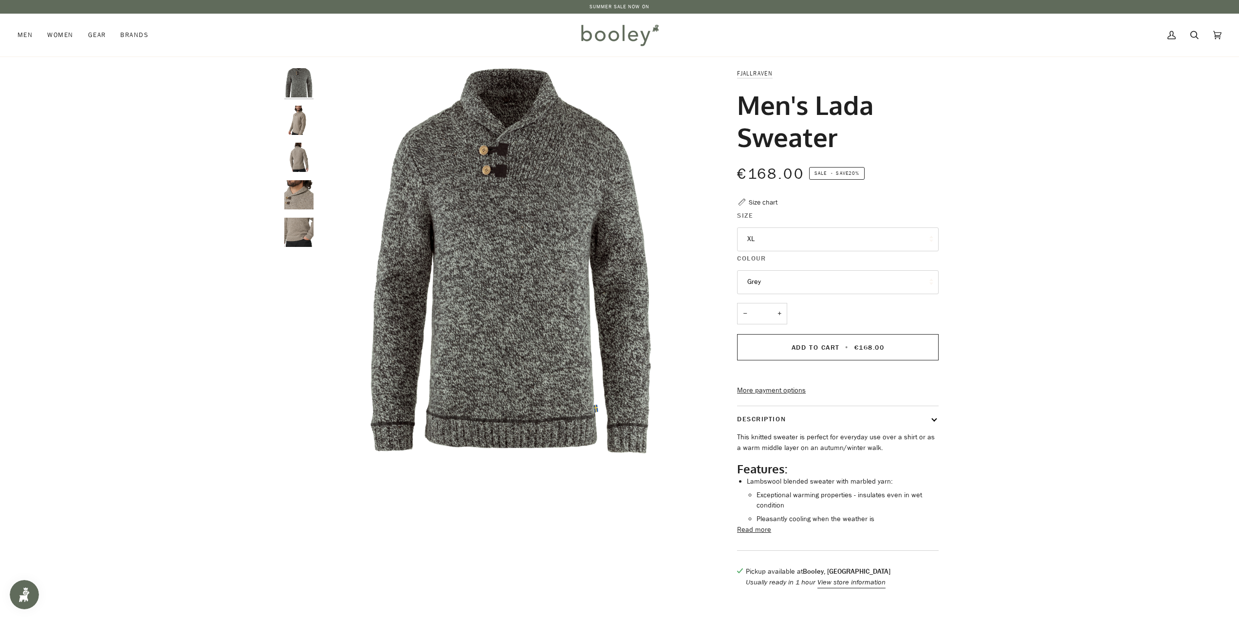
click at [787, 284] on button "Grey" at bounding box center [837, 282] width 201 height 24
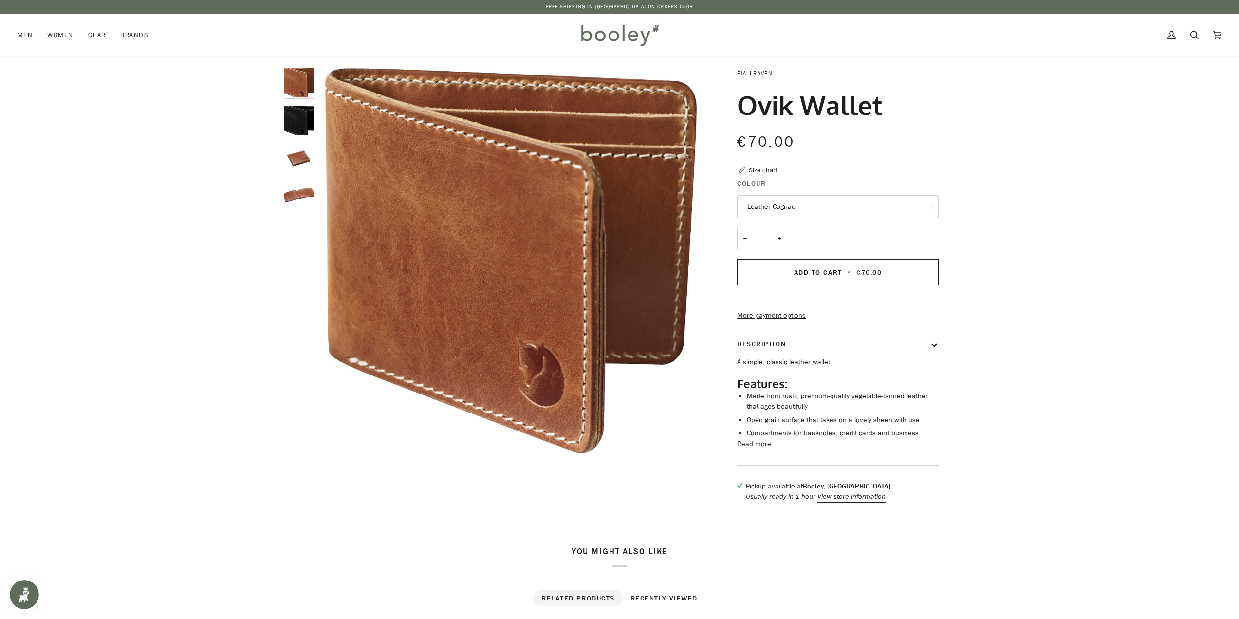
click at [293, 127] on img "Fjallraven Ovik Wallet Black - Booley Galway" at bounding box center [298, 120] width 29 height 29
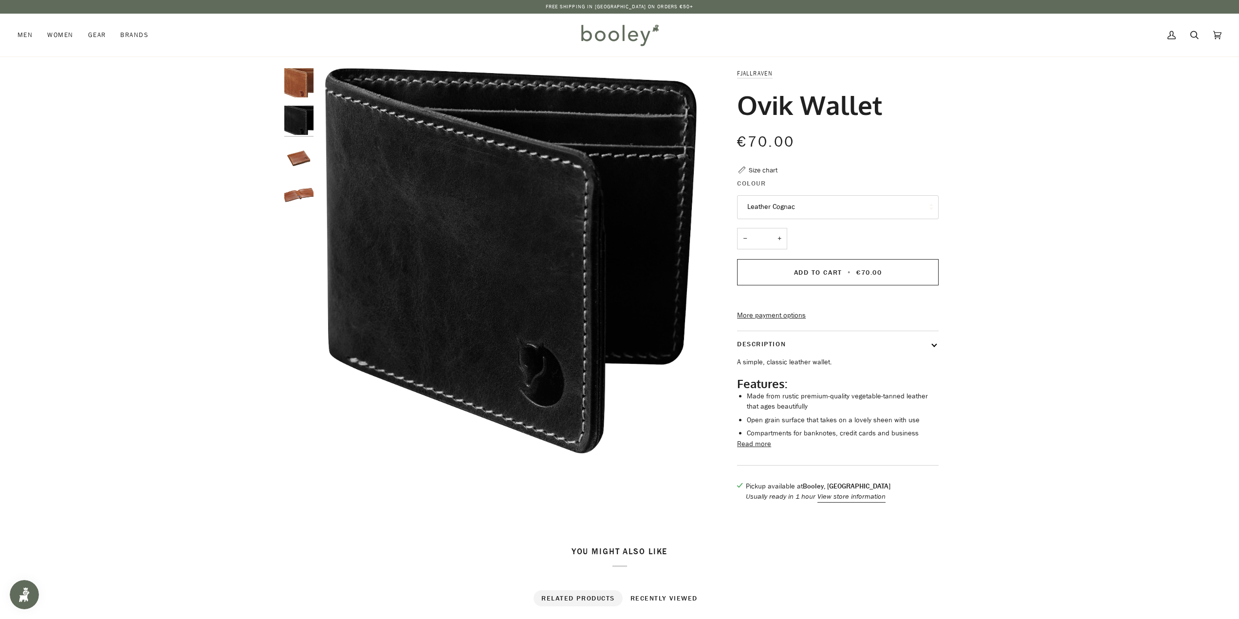
click at [298, 157] on img "Fjallraven Ovik Wallet - Booley Galway" at bounding box center [298, 157] width 29 height 29
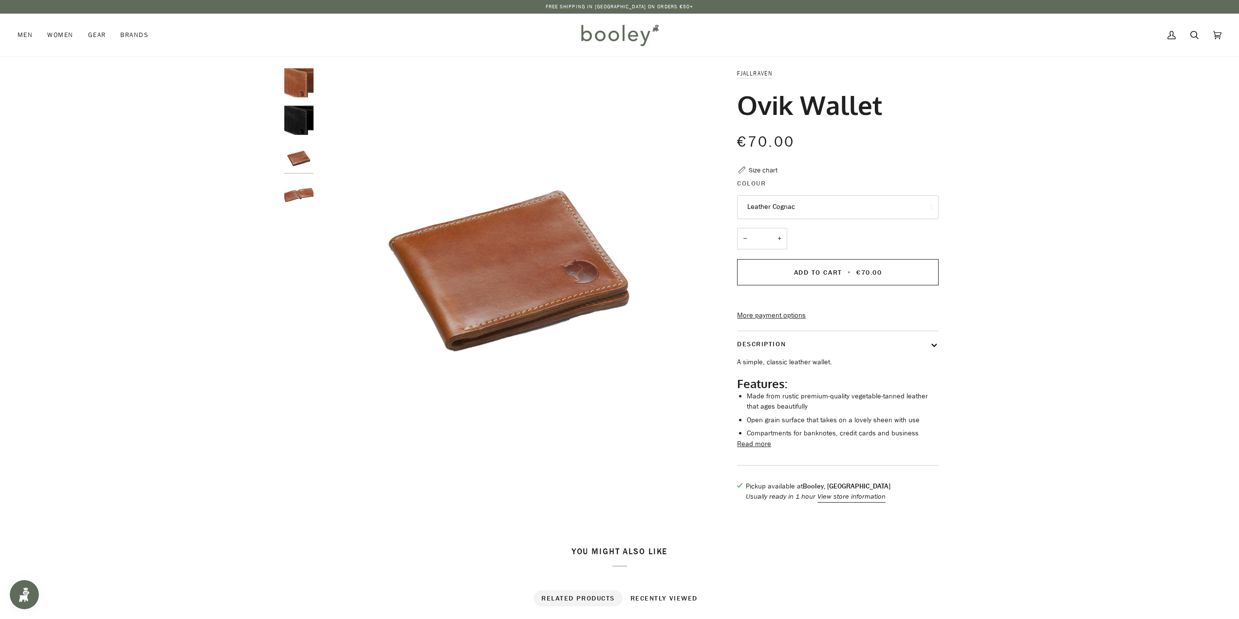
click at [301, 190] on img "Fjallraven Ovik Wallet - Booley Galway" at bounding box center [298, 194] width 29 height 29
